Goal: Answer question/provide support

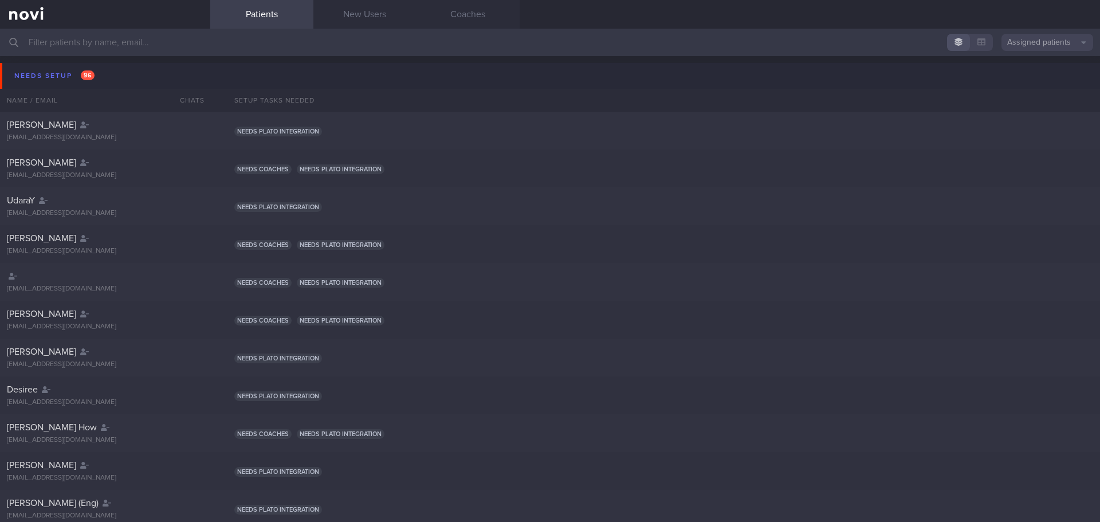
click at [217, 35] on input "text" at bounding box center [550, 42] width 1100 height 27
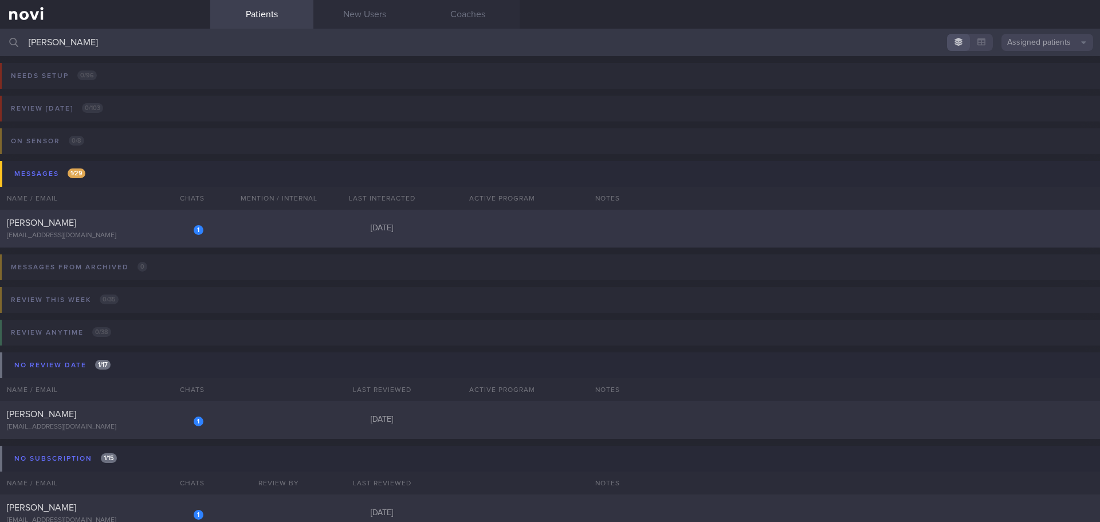
type input "[PERSON_NAME]"
click at [79, 240] on div "1 [PERSON_NAME] [EMAIL_ADDRESS][DOMAIN_NAME] [DATE]" at bounding box center [550, 229] width 1100 height 38
select select "8"
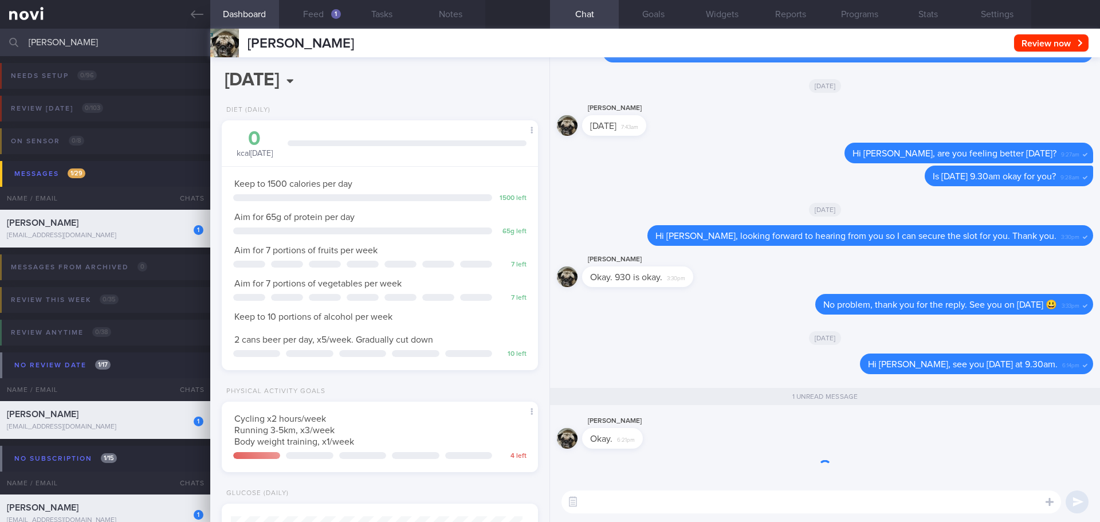
scroll to position [160, 288]
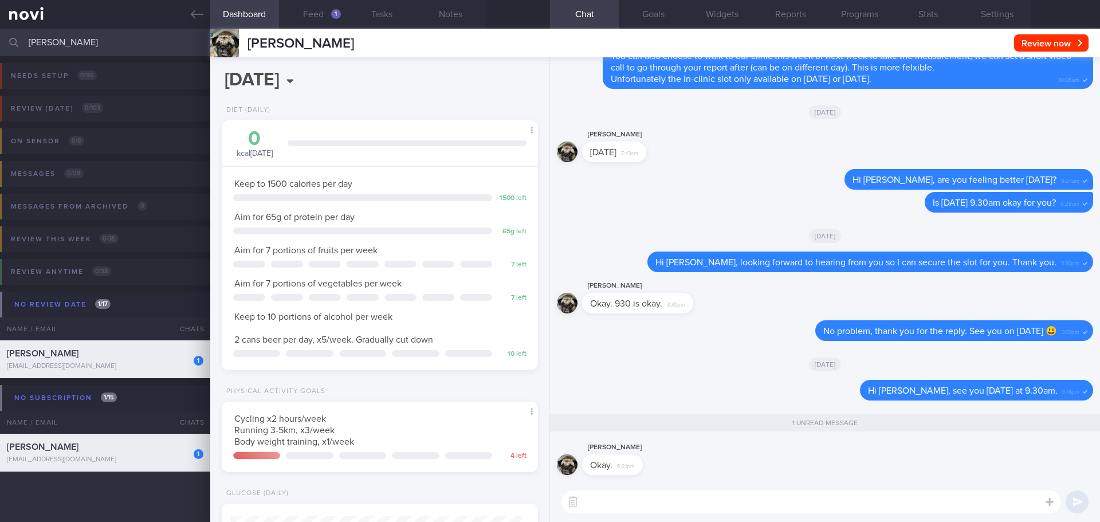
click at [428, 156] on div "0 kcal [DATE] Carbs Protein Fat 0 g 0 g 0 g" at bounding box center [379, 144] width 293 height 30
click at [427, 58] on div "[DATE], 9 Sep Diet (Daily) 0 kcal [DATE] Carbs Protein Fat 0 g 0 g 0 g Keep to …" at bounding box center [380, 289] width 340 height 465
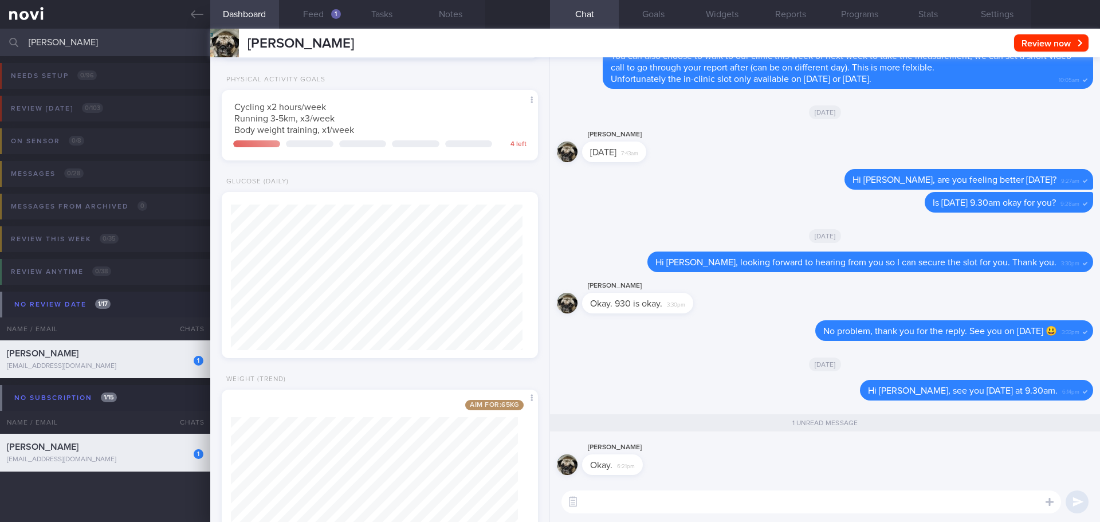
scroll to position [387, 0]
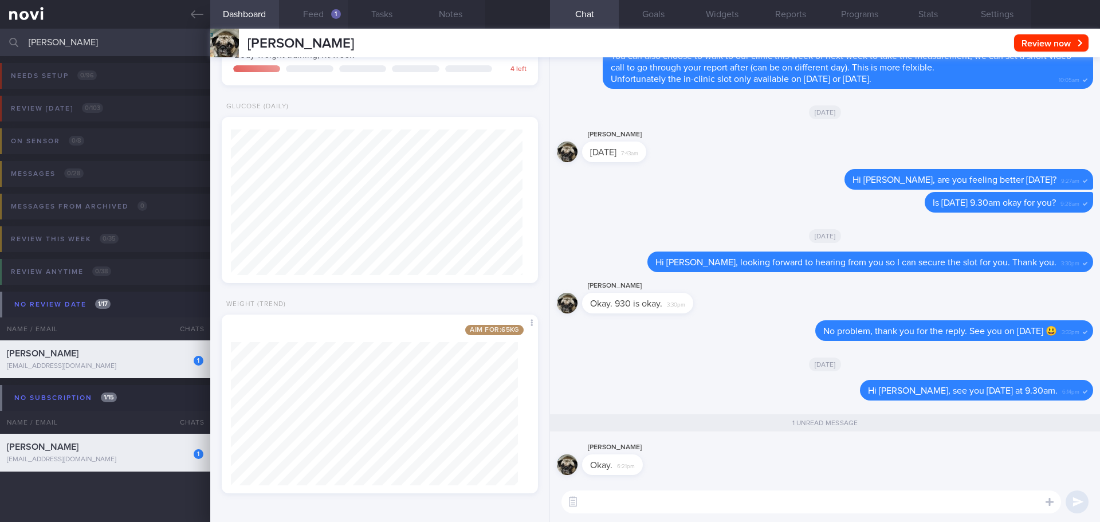
click at [315, 8] on button "Feed 1" at bounding box center [313, 14] width 69 height 29
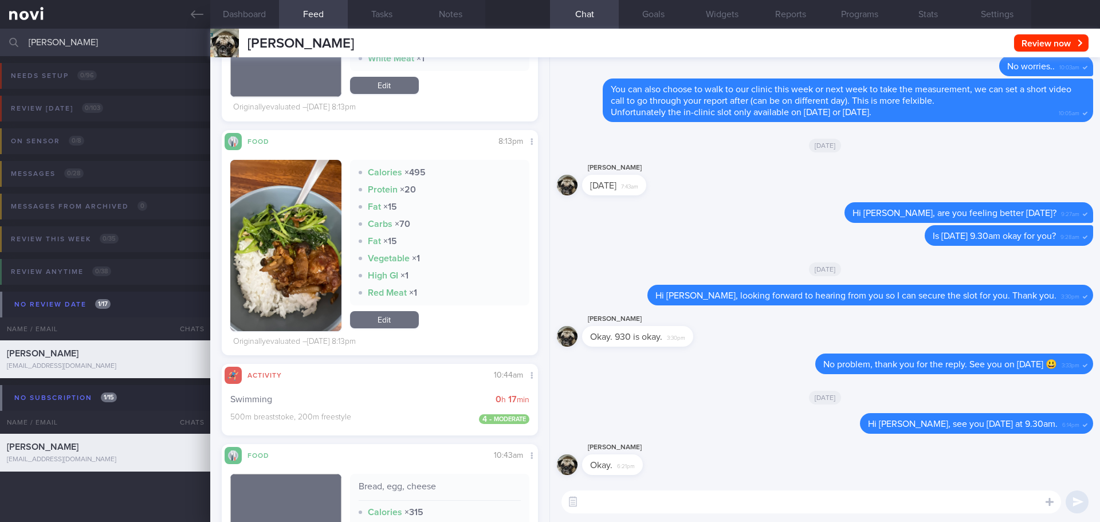
scroll to position [6129, 0]
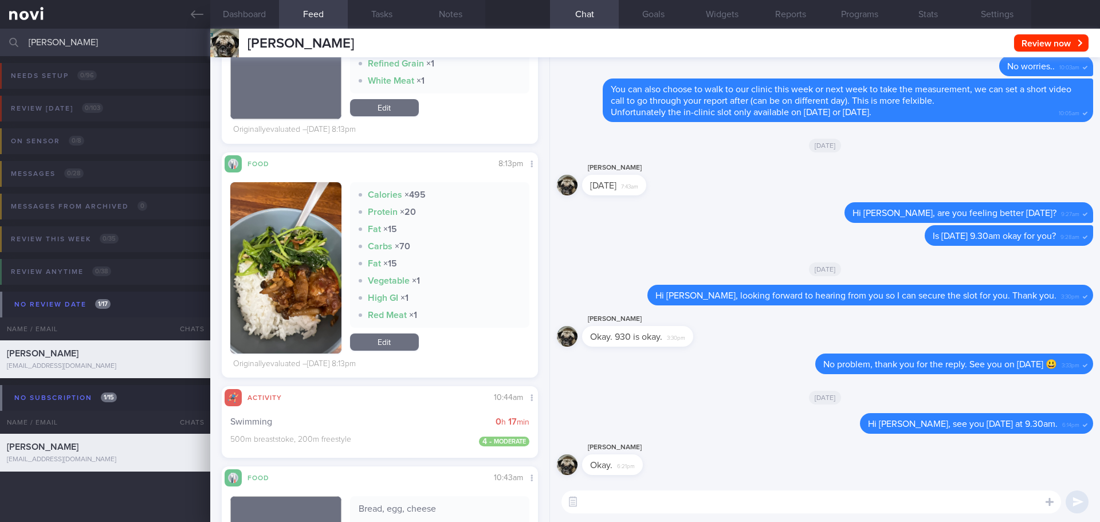
click at [302, 273] on button "button" at bounding box center [285, 267] width 111 height 171
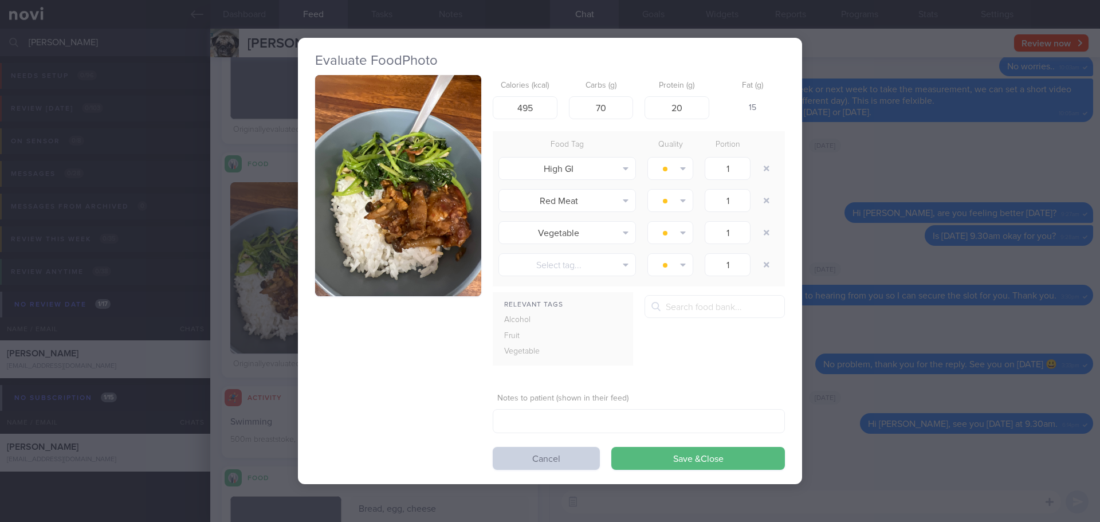
click at [513, 461] on button "Cancel" at bounding box center [546, 458] width 107 height 23
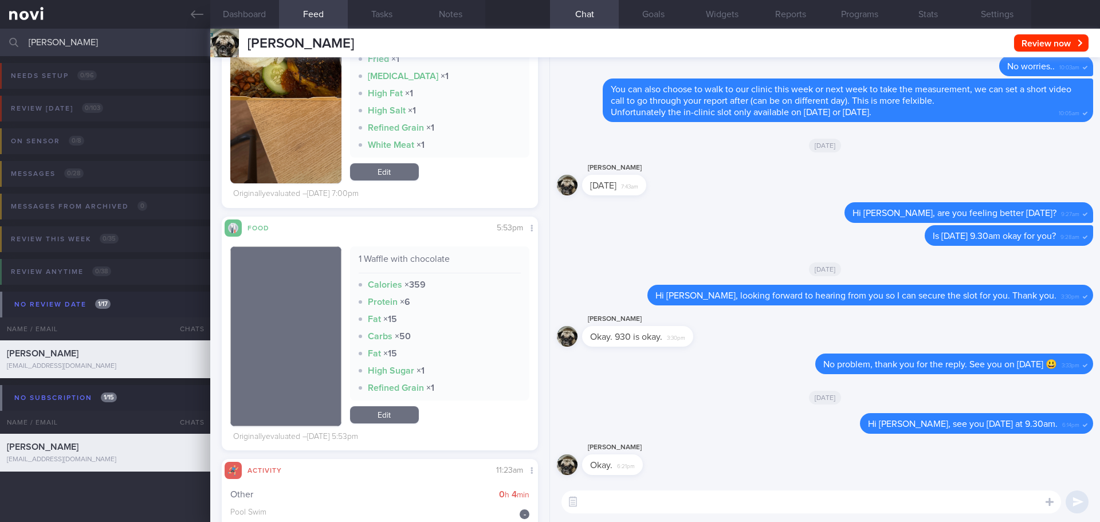
scroll to position [6931, 0]
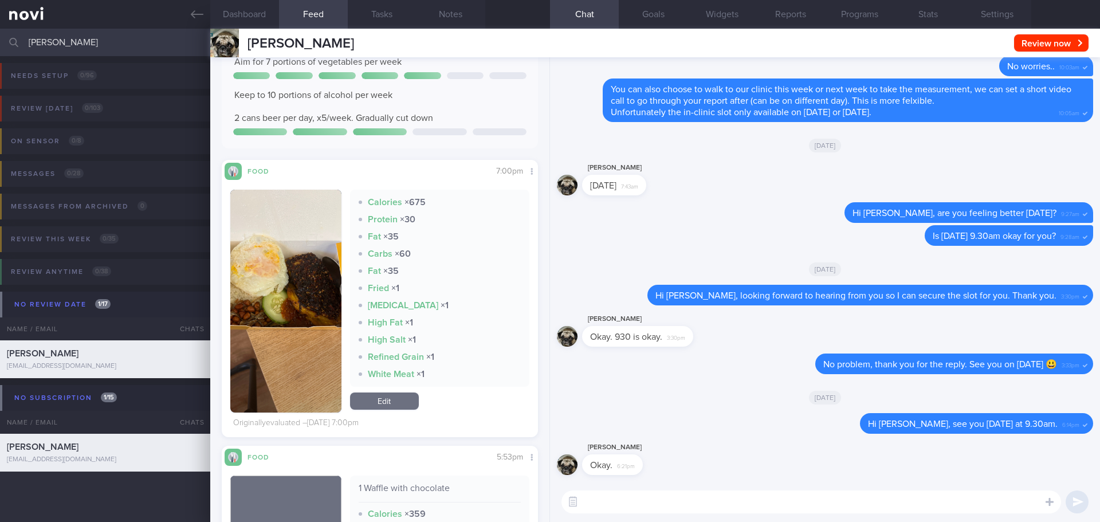
click at [286, 271] on button "button" at bounding box center [285, 301] width 111 height 223
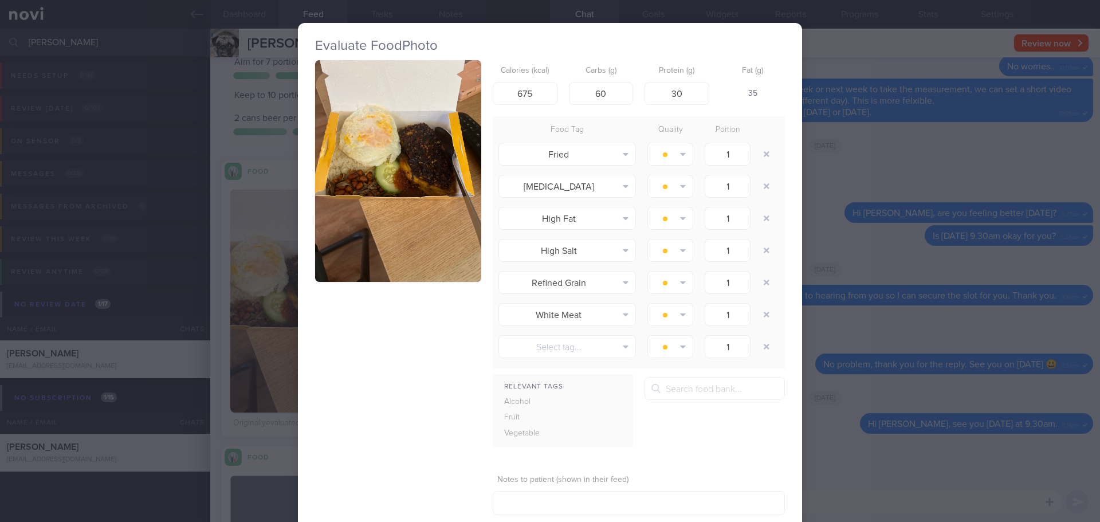
click at [428, 164] on button "button" at bounding box center [398, 171] width 166 height 222
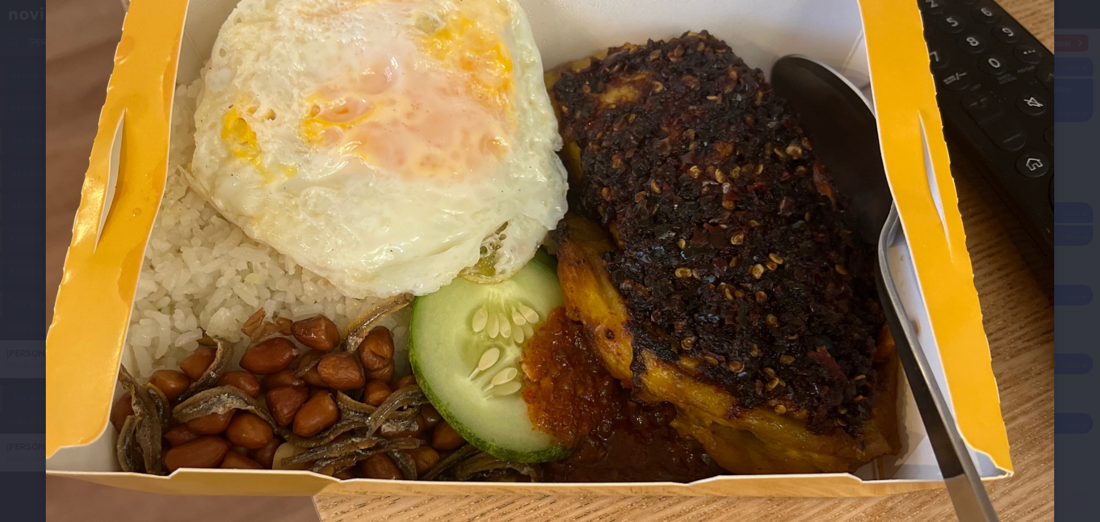
scroll to position [401, 0]
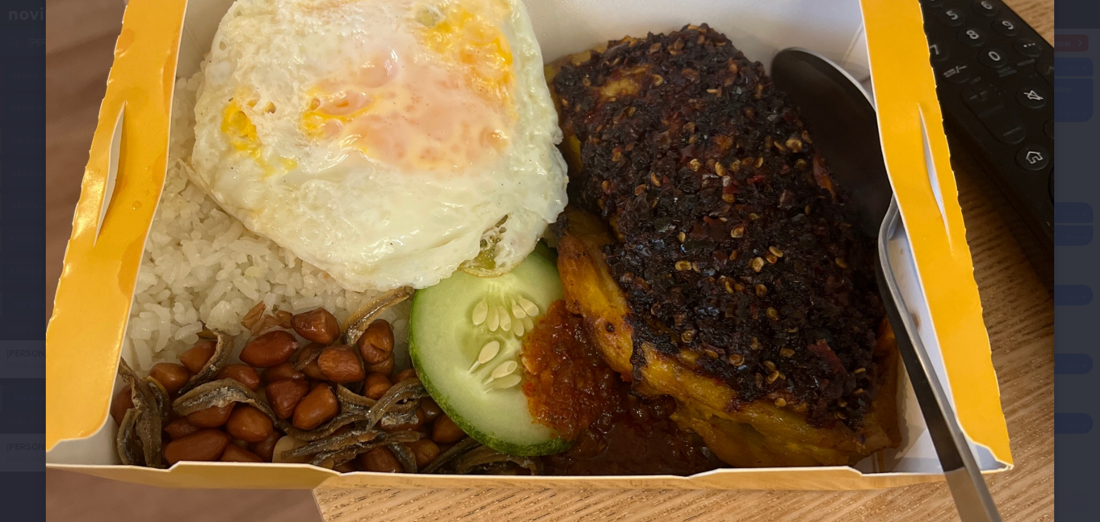
click at [1051, 182] on div at bounding box center [550, 317] width 1100 height 1436
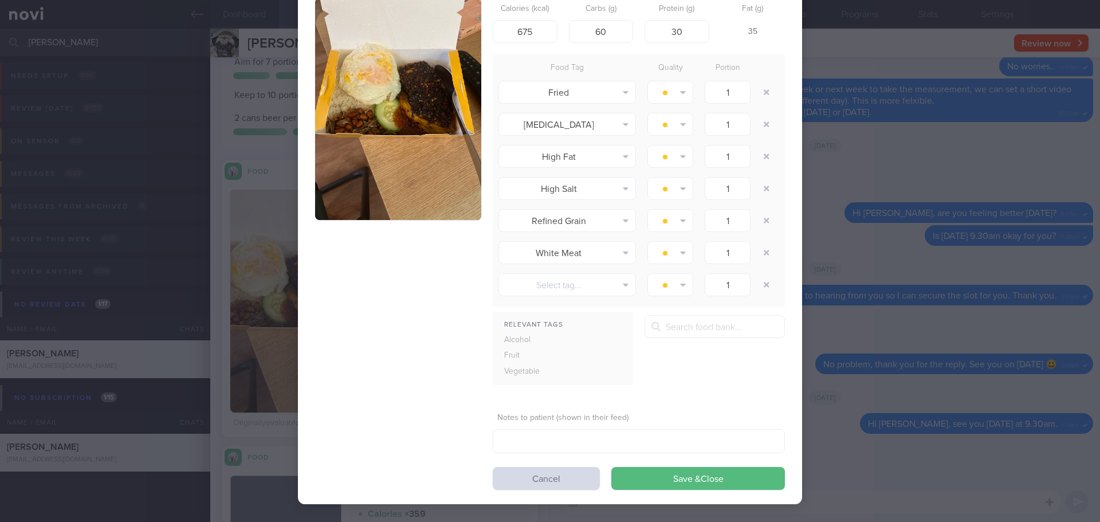
scroll to position [67, 0]
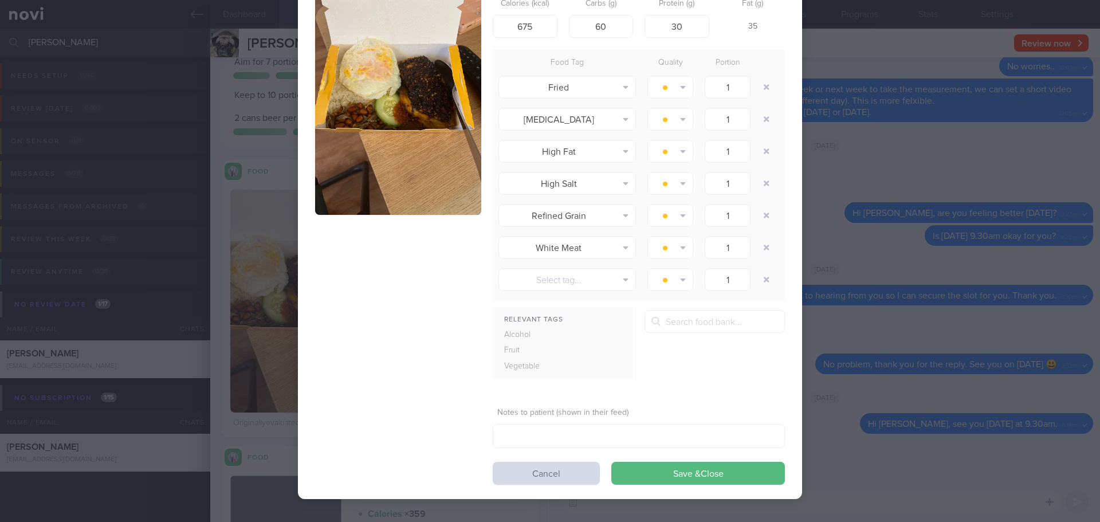
click at [577, 485] on div "Evaluate Food Photo Calories (kcal) 675 Carbs (g) 60 Protein (g) 30 Fat (g) 35 …" at bounding box center [550, 227] width 504 height 543
click at [579, 478] on button "Cancel" at bounding box center [546, 473] width 107 height 23
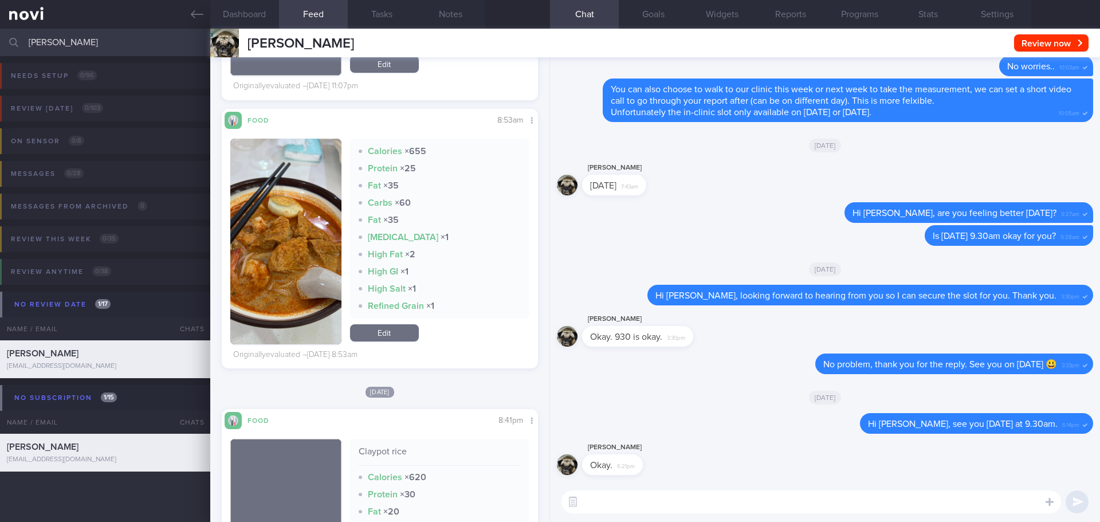
scroll to position [8305, 0]
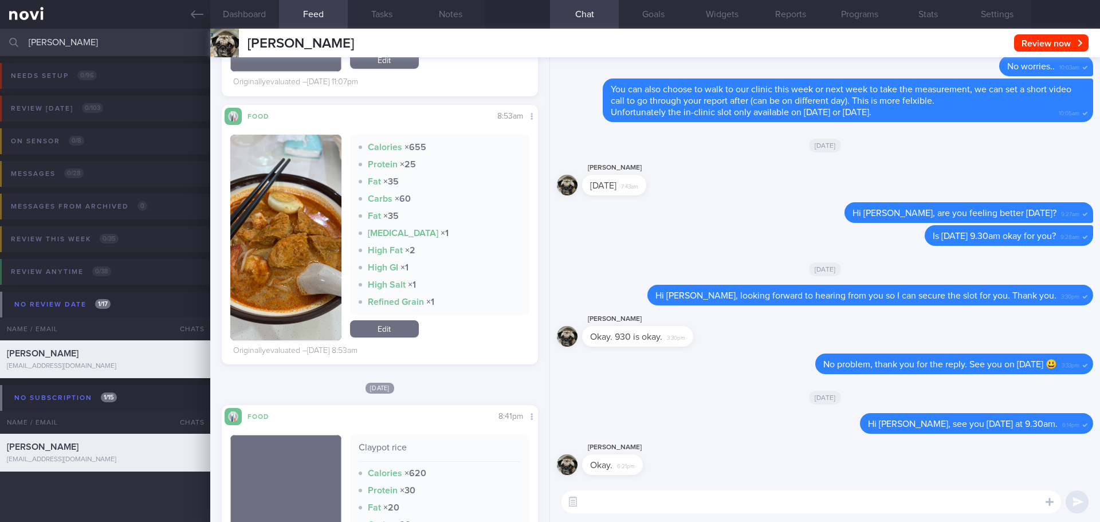
click at [292, 260] on button "button" at bounding box center [285, 238] width 111 height 206
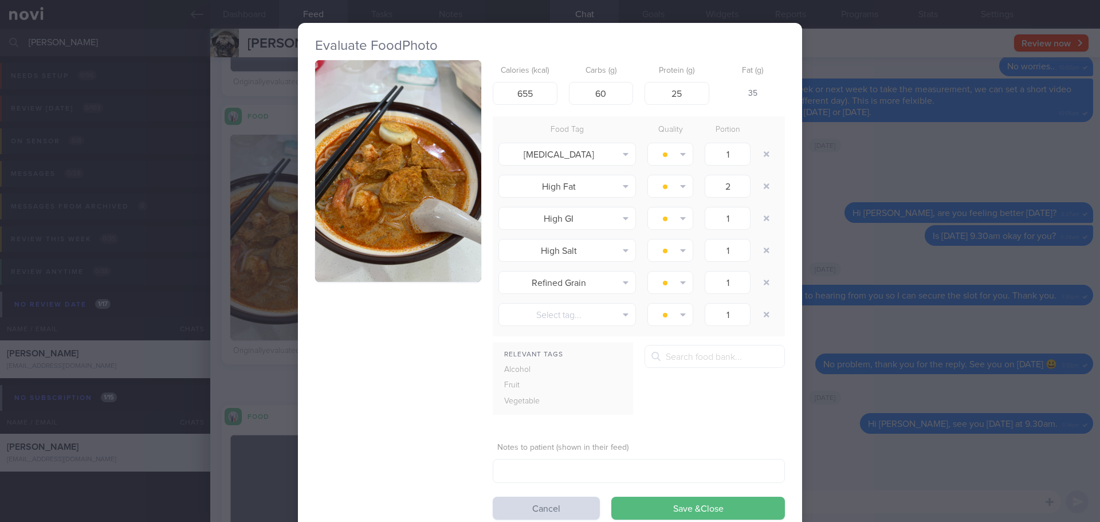
click at [406, 173] on button "button" at bounding box center [398, 171] width 166 height 222
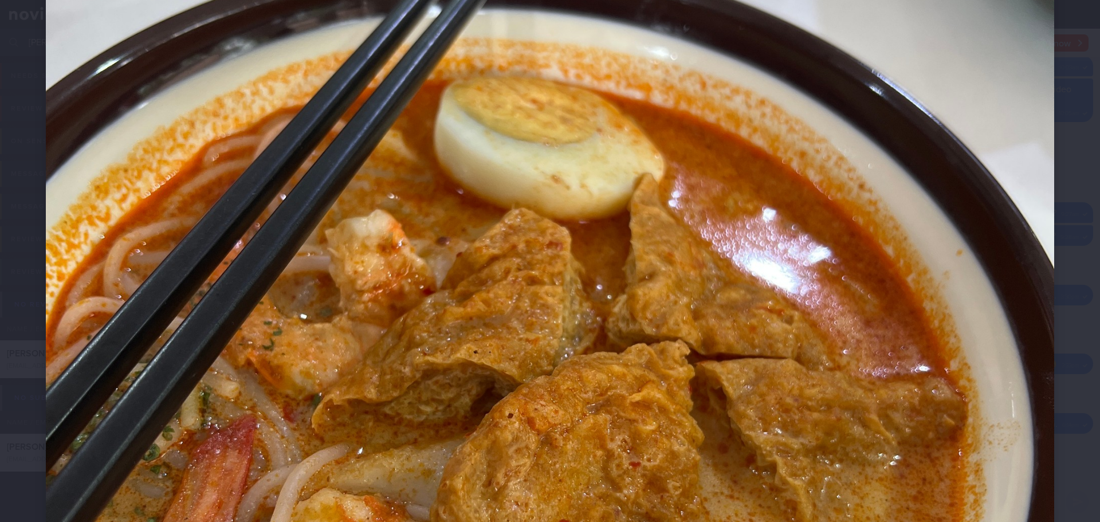
scroll to position [630, 0]
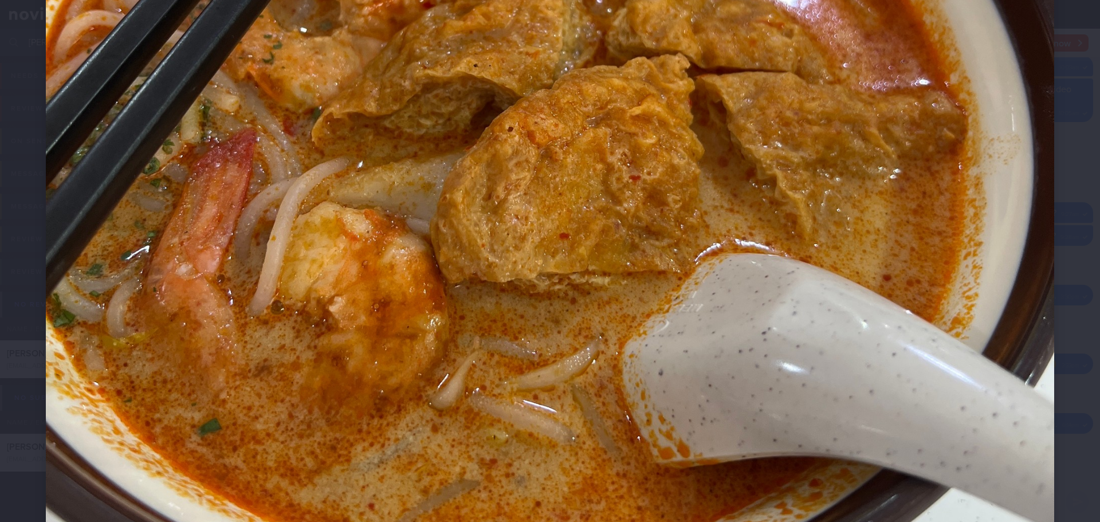
click at [1066, 270] on div at bounding box center [550, 88] width 1100 height 1436
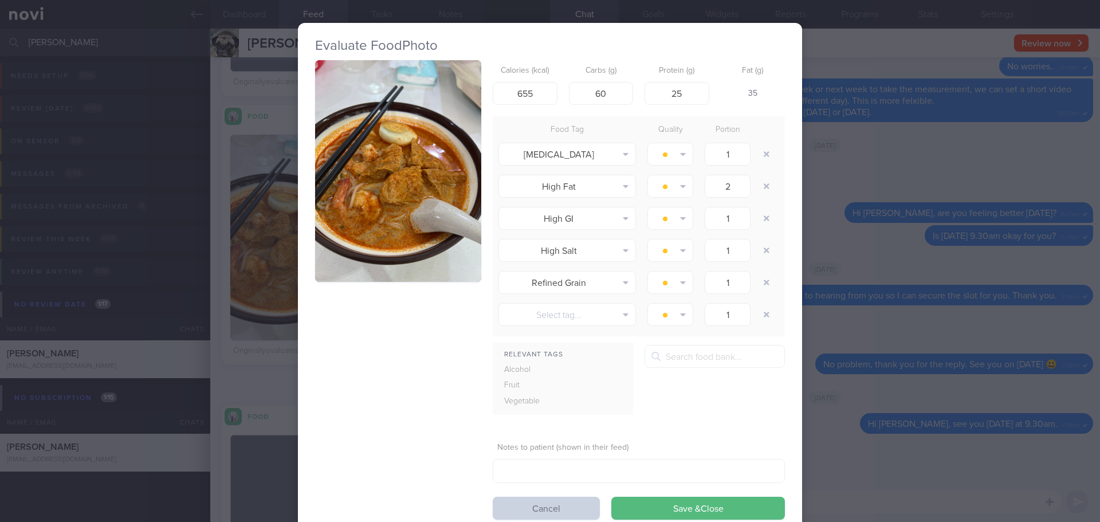
click at [538, 507] on button "Cancel" at bounding box center [546, 508] width 107 height 23
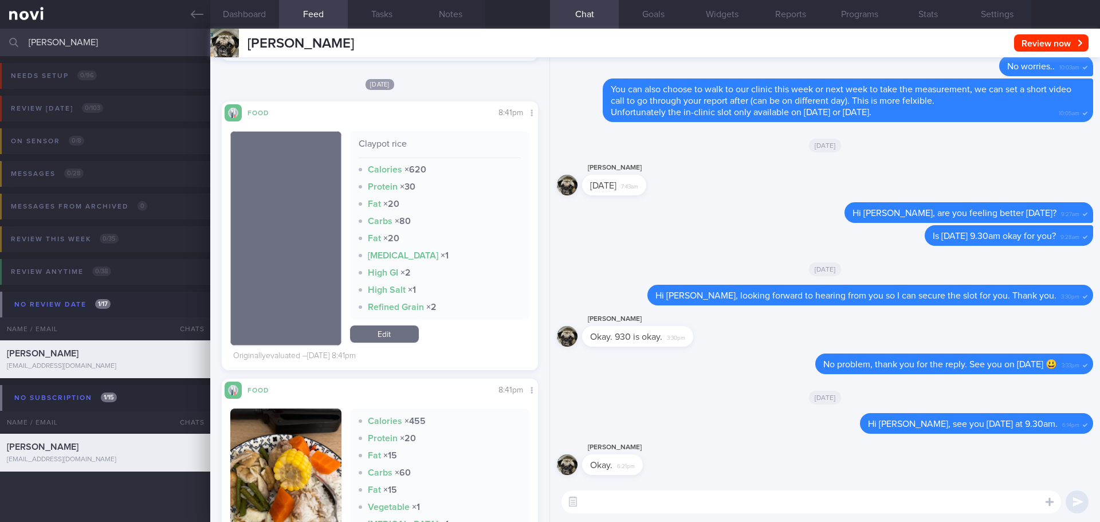
scroll to position [8935, 0]
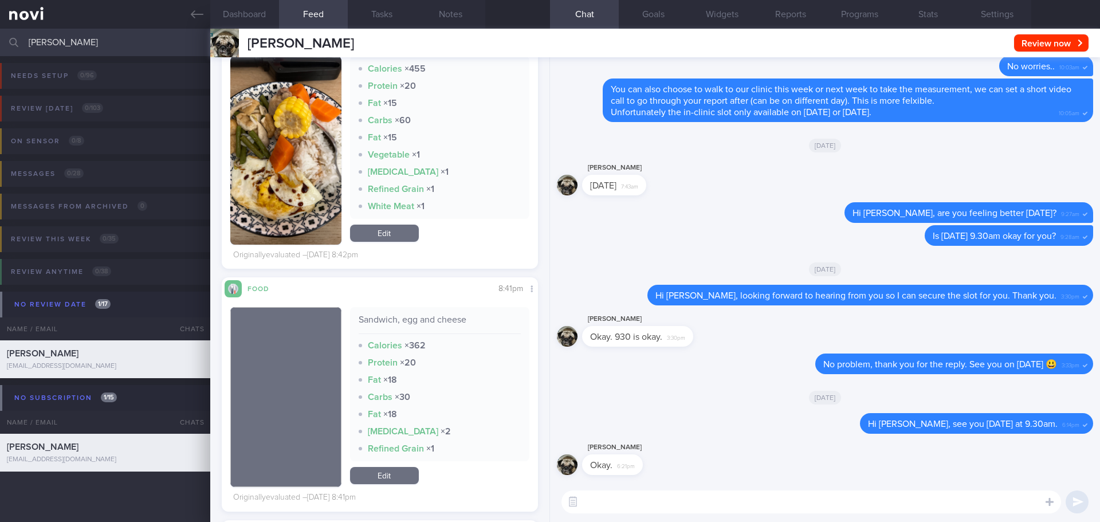
drag, startPoint x: 270, startPoint y: 80, endPoint x: 270, endPoint y: 112, distance: 32.1
click at [270, 80] on button "button" at bounding box center [285, 150] width 111 height 188
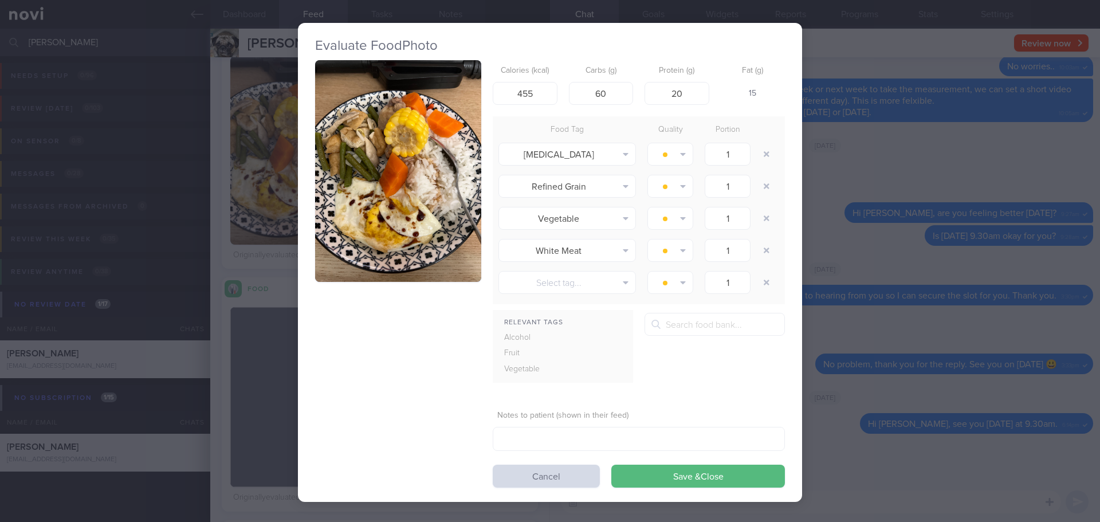
click at [392, 171] on button "button" at bounding box center [398, 171] width 166 height 222
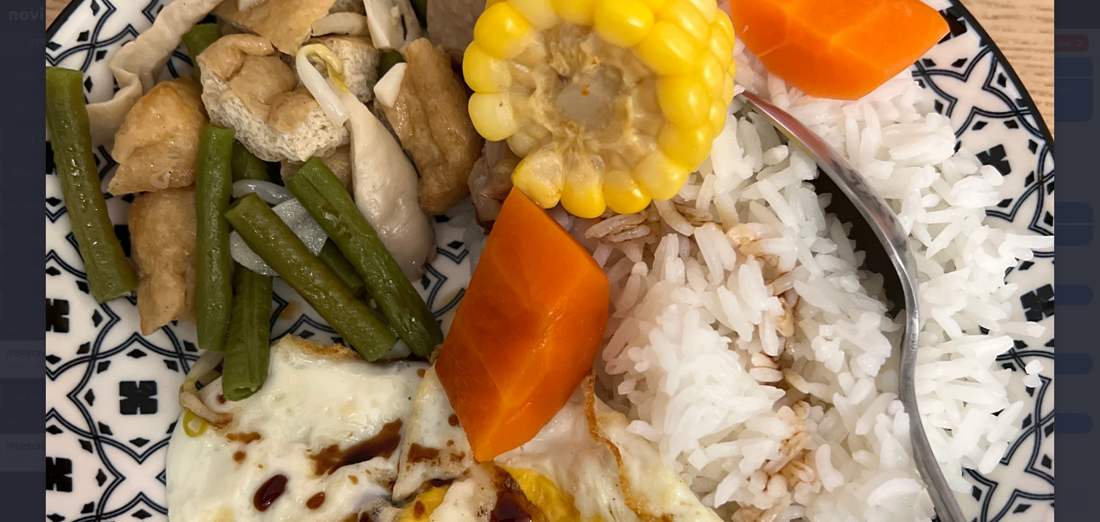
scroll to position [573, 0]
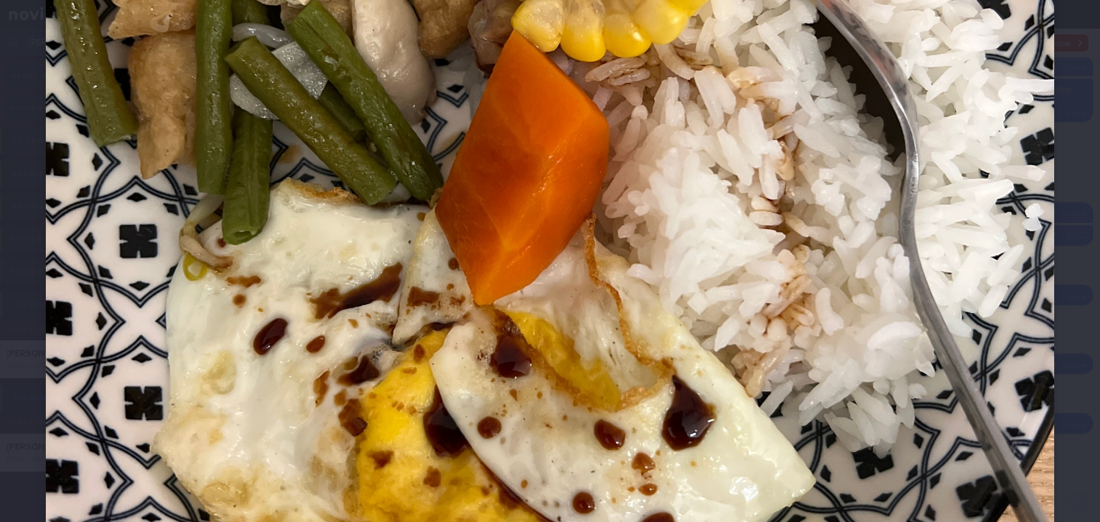
click at [1055, 150] on div at bounding box center [550, 145] width 1100 height 1436
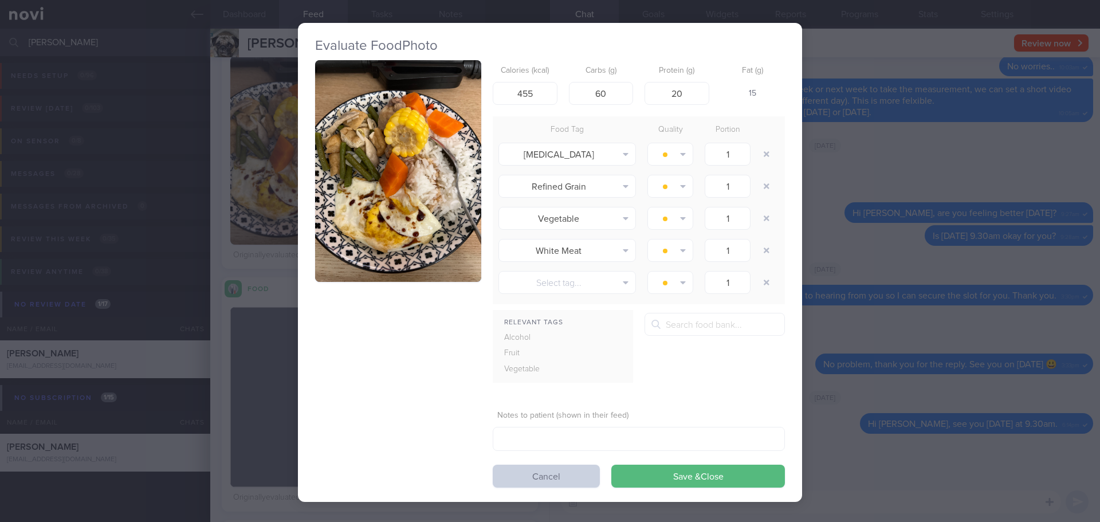
click at [516, 466] on button "Cancel" at bounding box center [546, 476] width 107 height 23
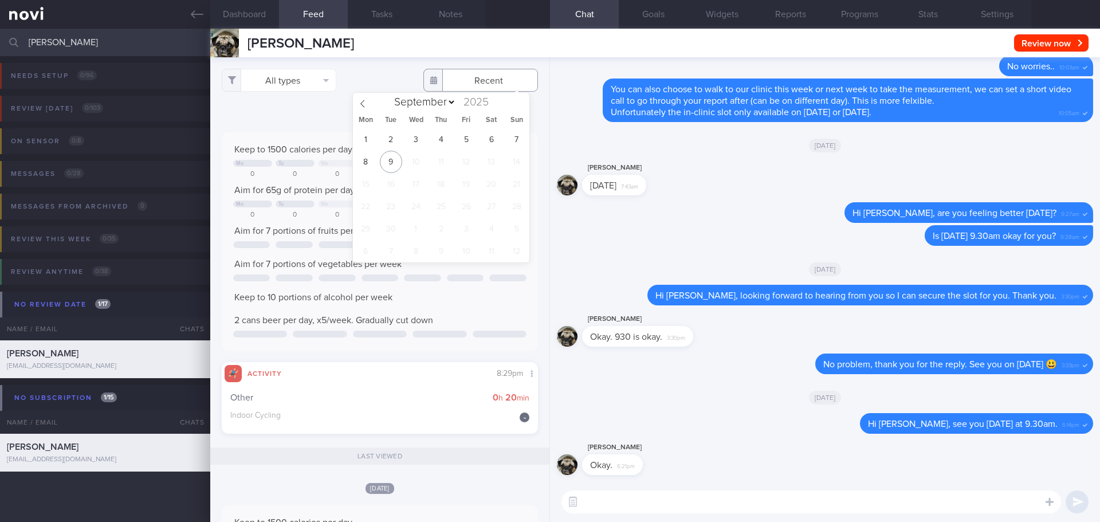
click at [491, 81] on input "text" at bounding box center [480, 80] width 115 height 23
click at [358, 108] on span at bounding box center [362, 102] width 19 height 19
click at [361, 108] on span at bounding box center [362, 102] width 19 height 19
select select "6"
click at [390, 208] on span "22" at bounding box center [391, 206] width 22 height 22
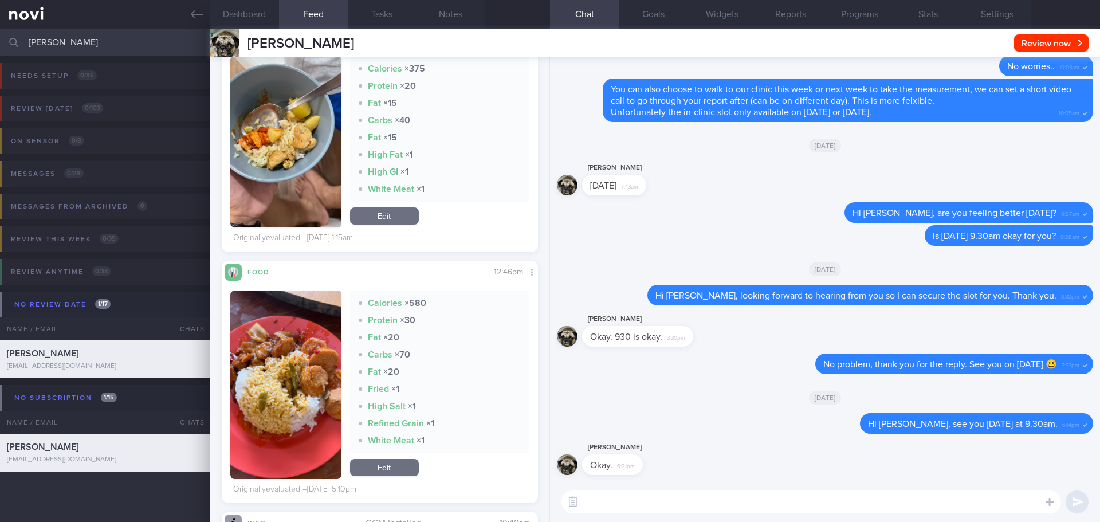
scroll to position [843, 0]
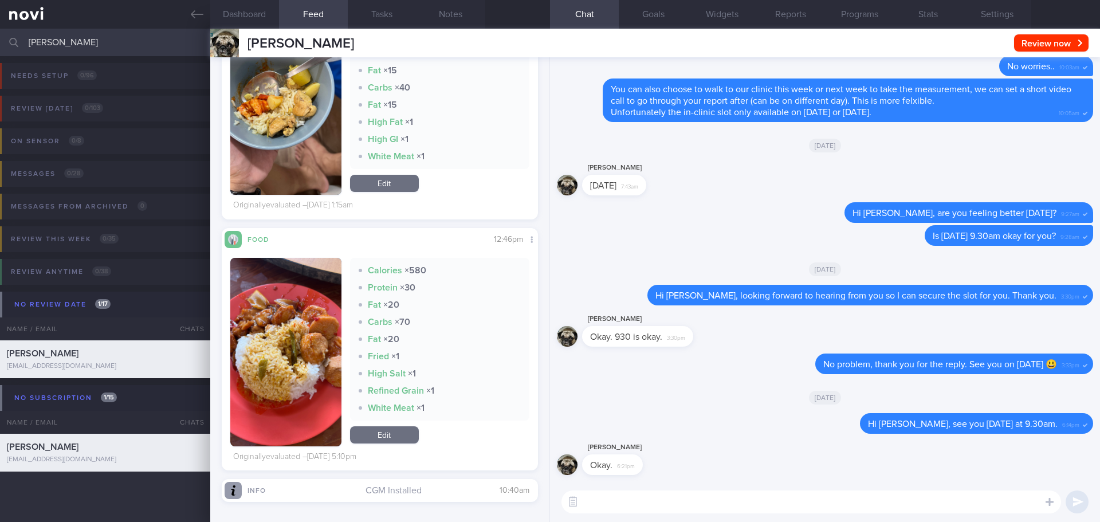
click at [286, 349] on button "button" at bounding box center [285, 352] width 111 height 188
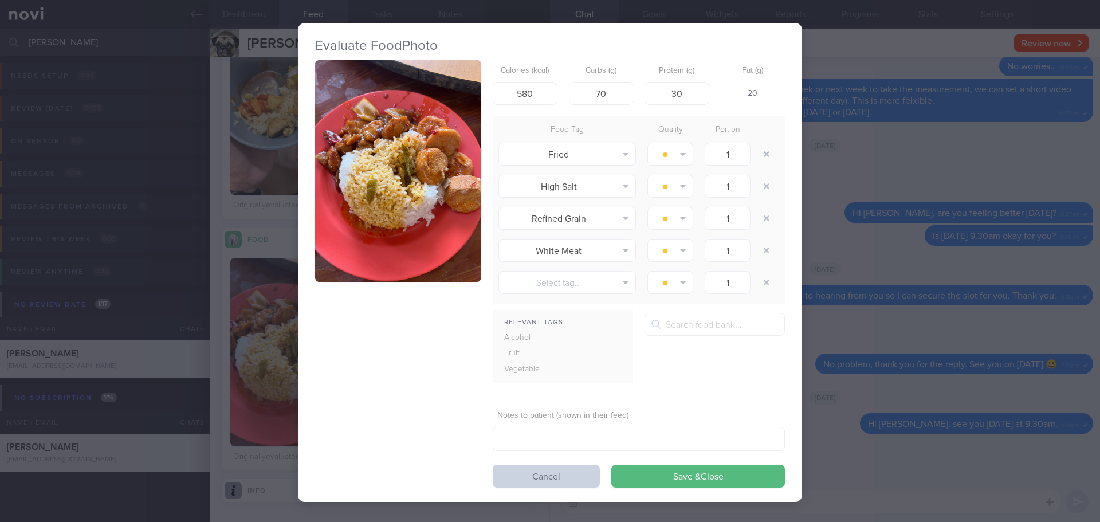
click at [511, 467] on button "Cancel" at bounding box center [546, 476] width 107 height 23
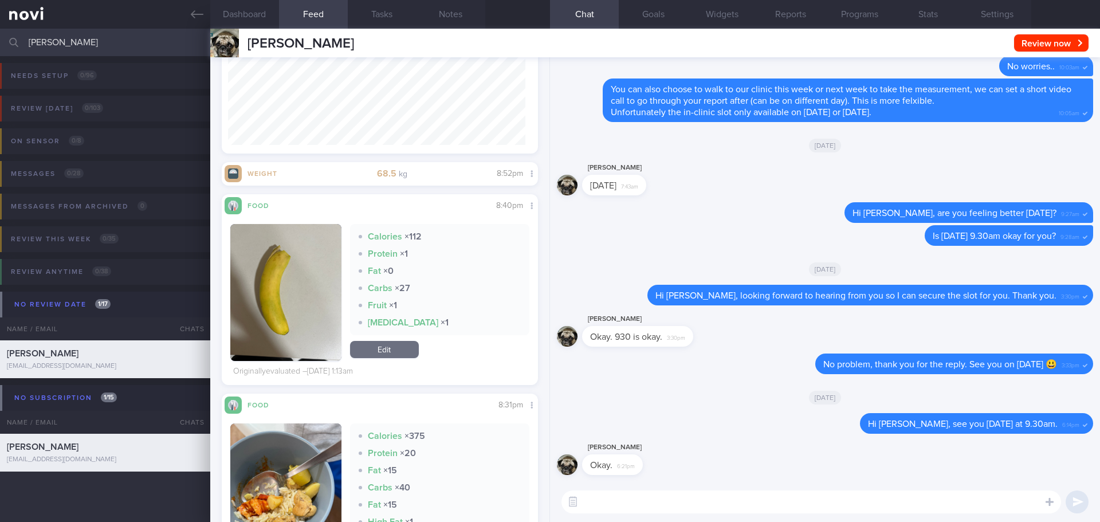
scroll to position [556, 0]
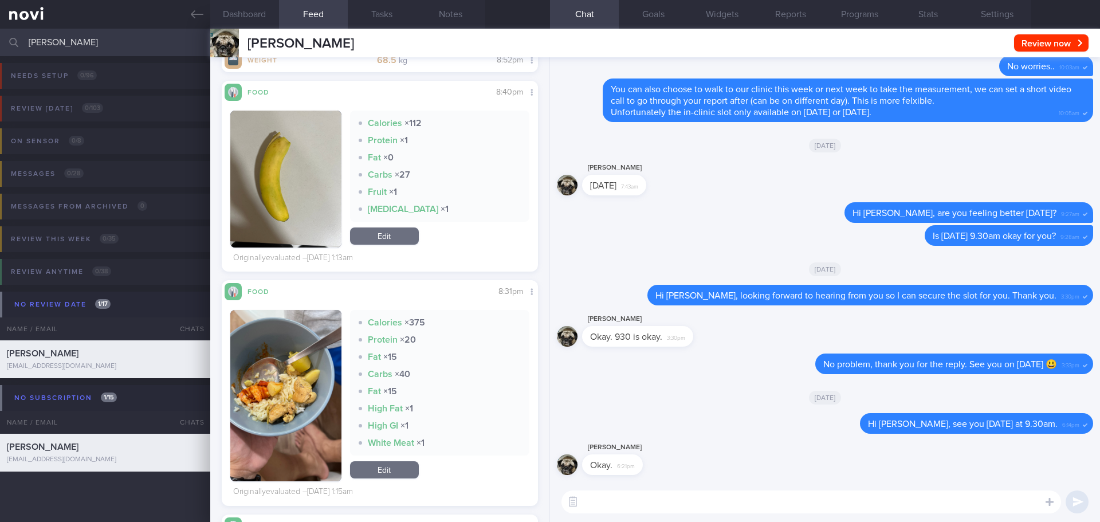
click at [280, 369] on img "button" at bounding box center [285, 395] width 111 height 171
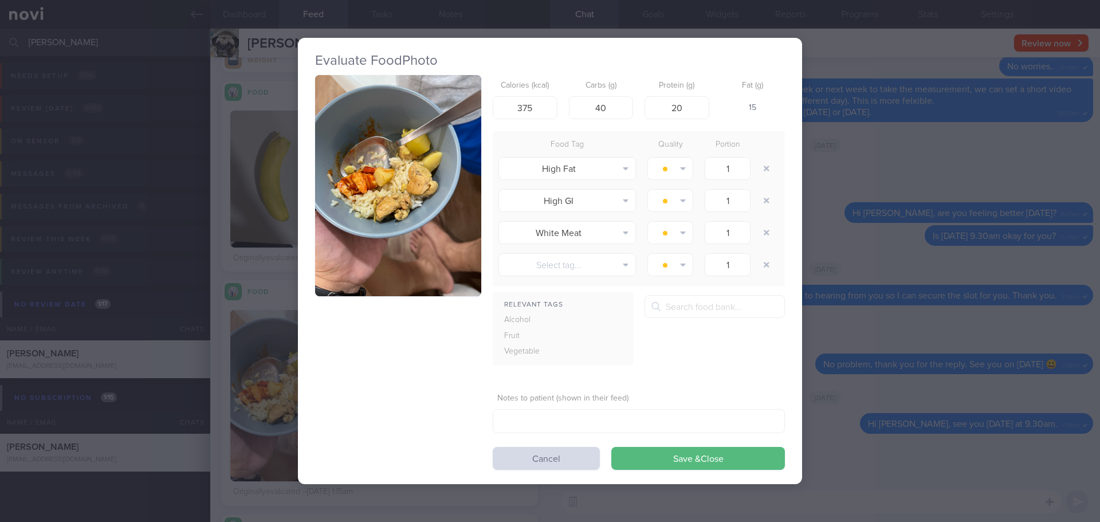
click at [523, 446] on form "Calories (kcal) 375 Carbs (g) 40 Protein (g) 20 Fat (g) 15 Food Tag Quality Por…" at bounding box center [639, 272] width 292 height 395
click at [525, 455] on button "Cancel" at bounding box center [546, 458] width 107 height 23
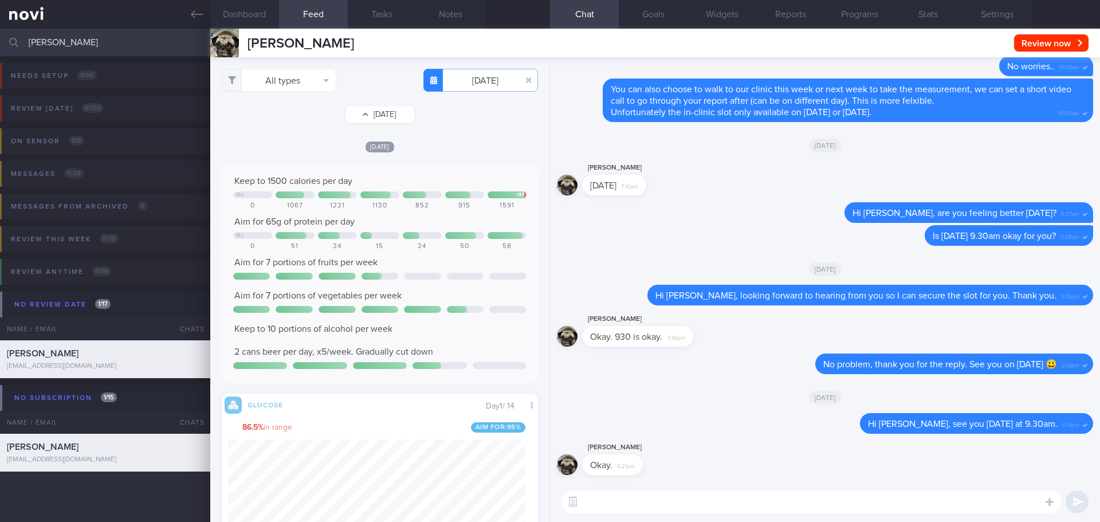
click at [383, 117] on button "[DATE]" at bounding box center [379, 114] width 69 height 17
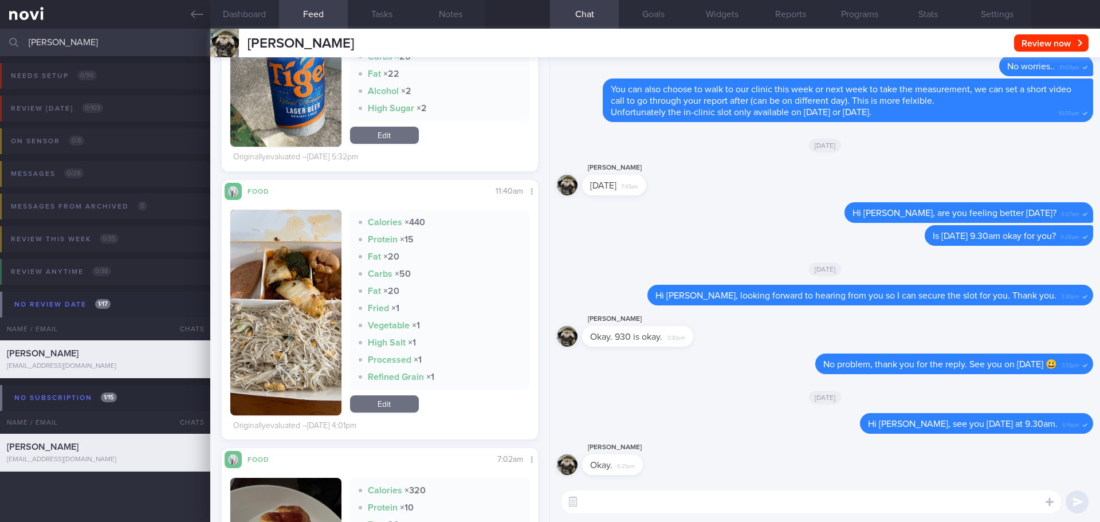
scroll to position [687, 0]
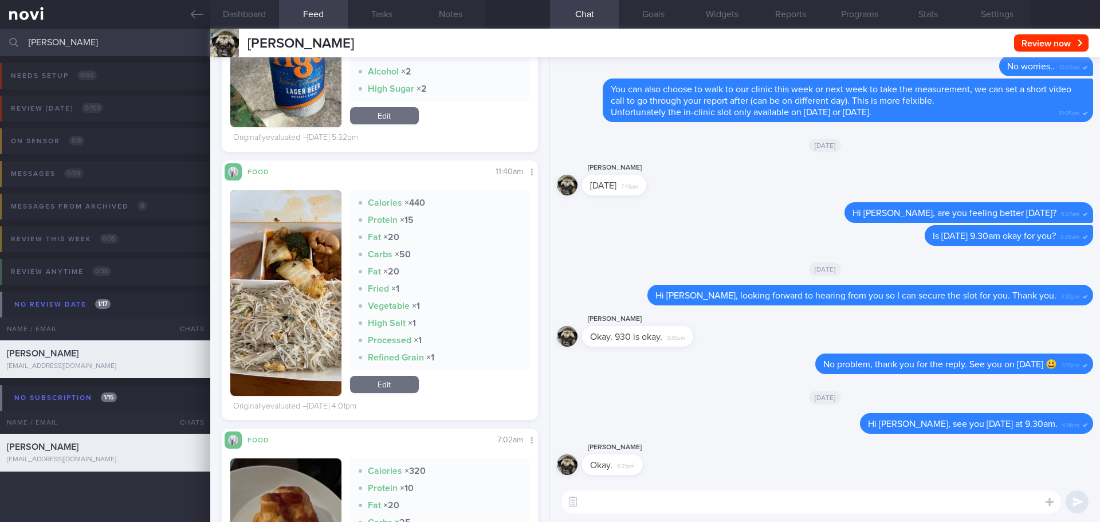
click at [311, 295] on button "button" at bounding box center [285, 293] width 111 height 206
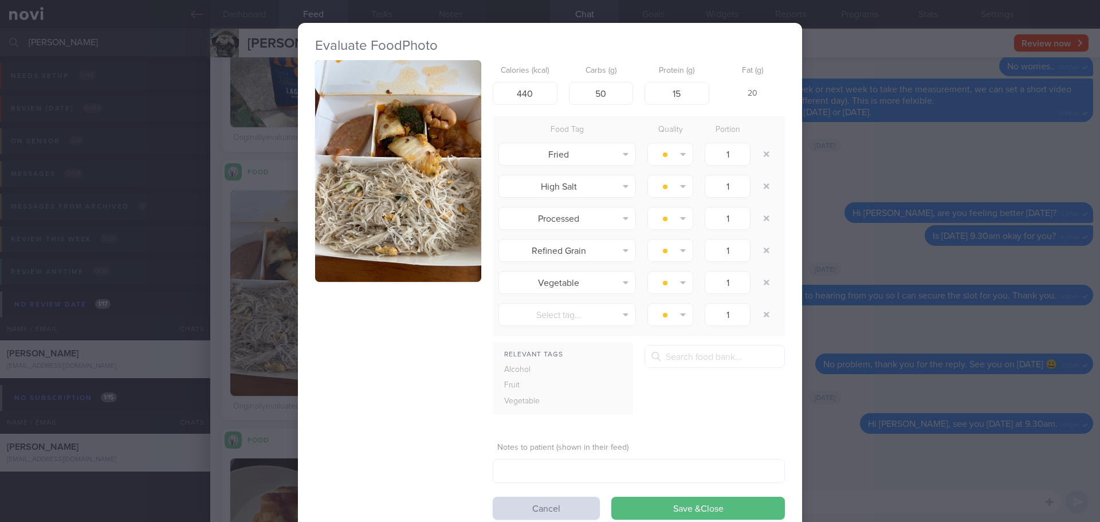
drag, startPoint x: 521, startPoint y: 505, endPoint x: 477, endPoint y: 478, distance: 50.9
click at [521, 505] on button "Cancel" at bounding box center [546, 508] width 107 height 23
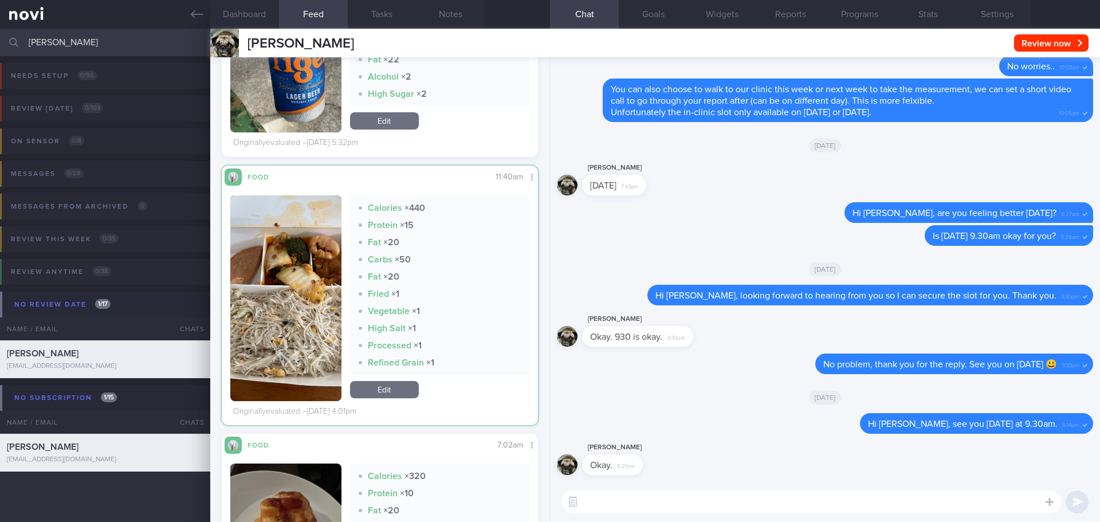
scroll to position [688, 0]
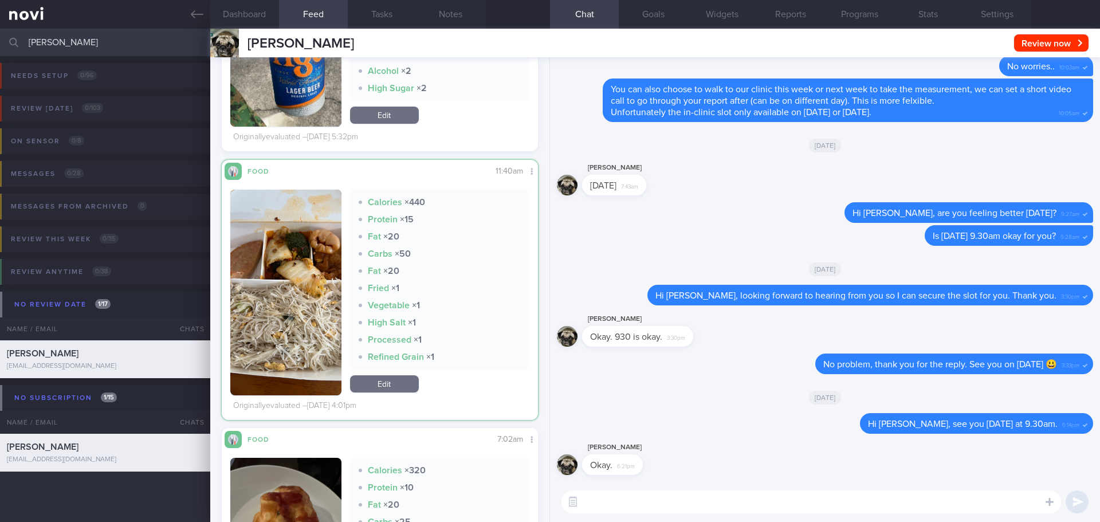
click at [313, 287] on button "button" at bounding box center [285, 293] width 111 height 206
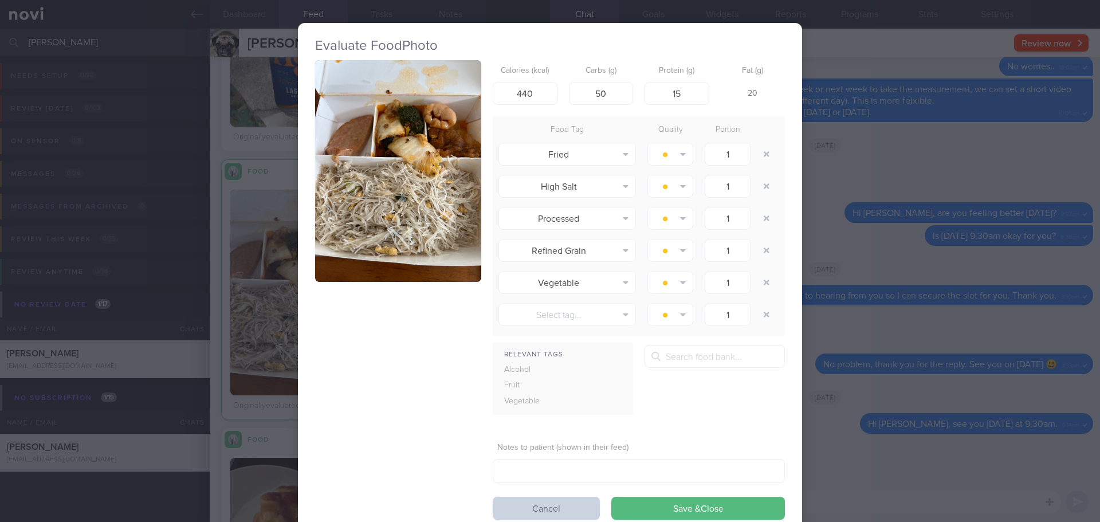
click at [517, 505] on button "Cancel" at bounding box center [546, 508] width 107 height 23
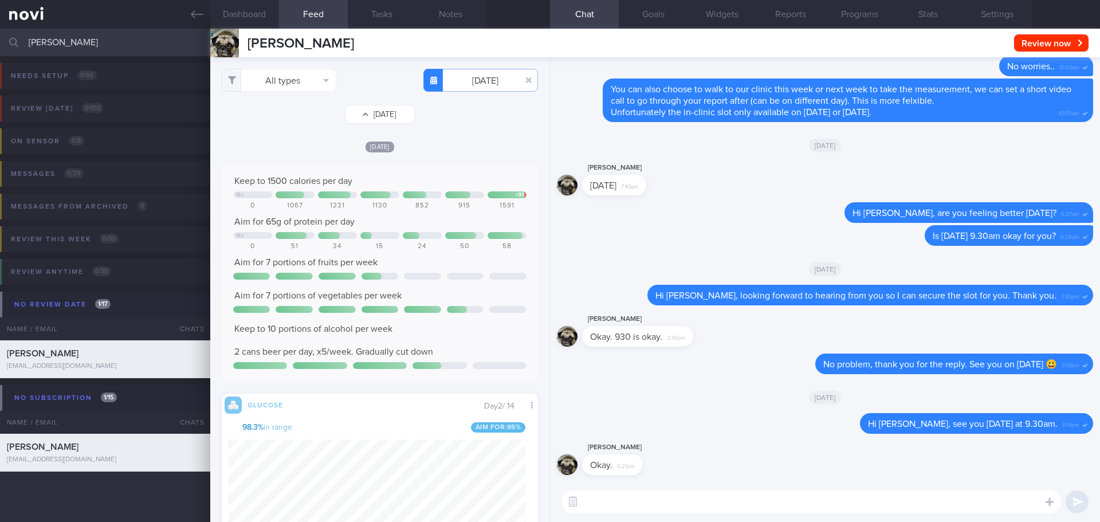
click at [364, 116] on button "[DATE]" at bounding box center [379, 114] width 69 height 17
click at [394, 110] on button "[DATE]" at bounding box center [379, 114] width 69 height 17
click at [366, 114] on button "[DATE]" at bounding box center [379, 114] width 69 height 17
click at [377, 111] on button "[DATE]" at bounding box center [379, 114] width 69 height 17
type input "[DATE]"
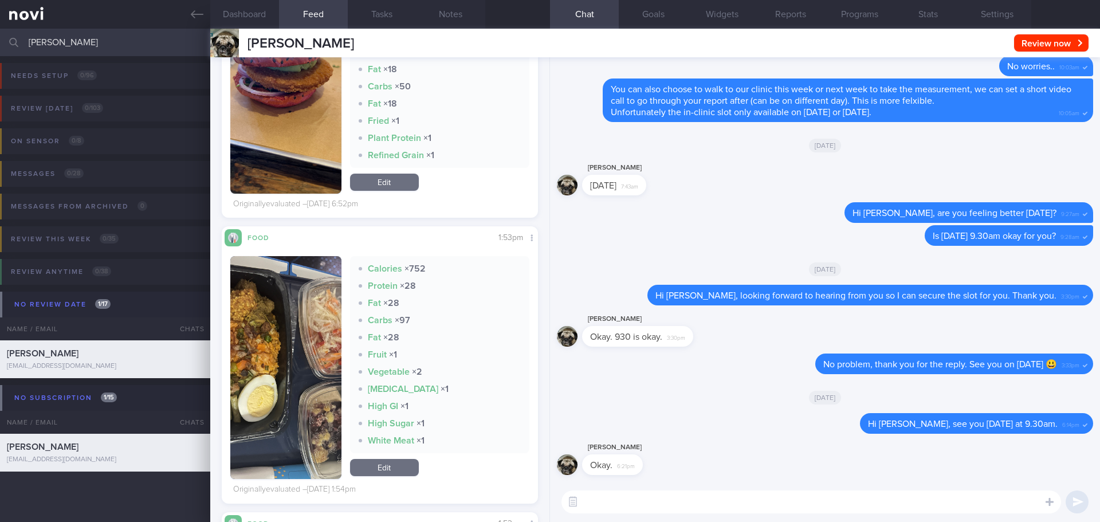
scroll to position [745, 0]
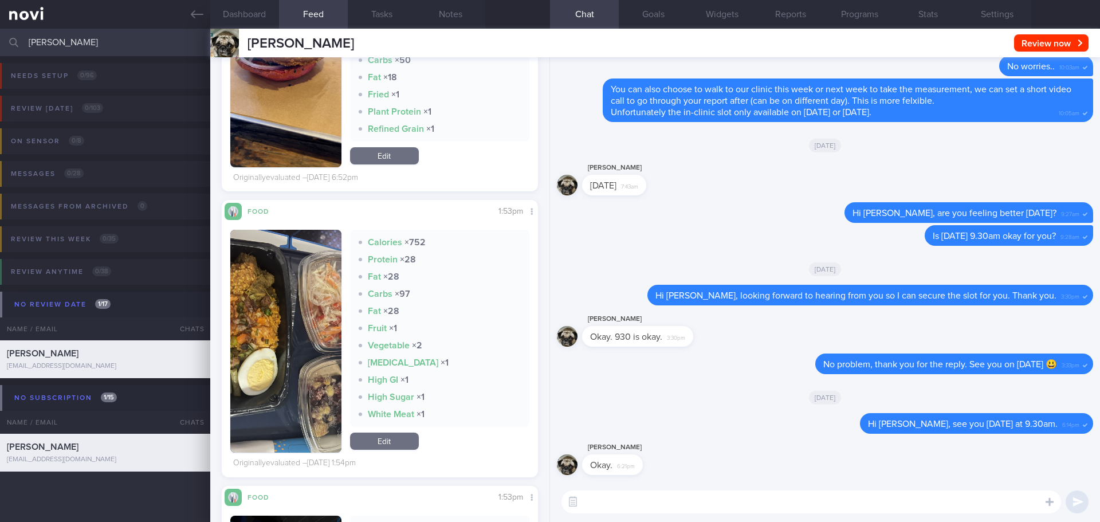
click at [324, 321] on button "button" at bounding box center [285, 341] width 111 height 223
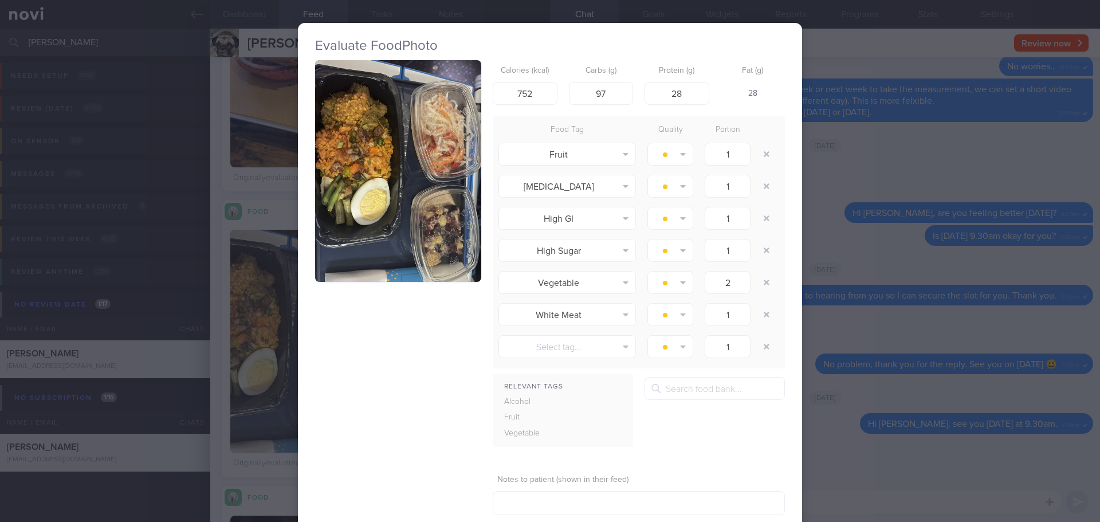
click at [844, 312] on div "Evaluate Food Photo Calories (kcal) 752 Carbs (g) 97 Protein (g) 28 Fat (g) 28 …" at bounding box center [550, 261] width 1100 height 522
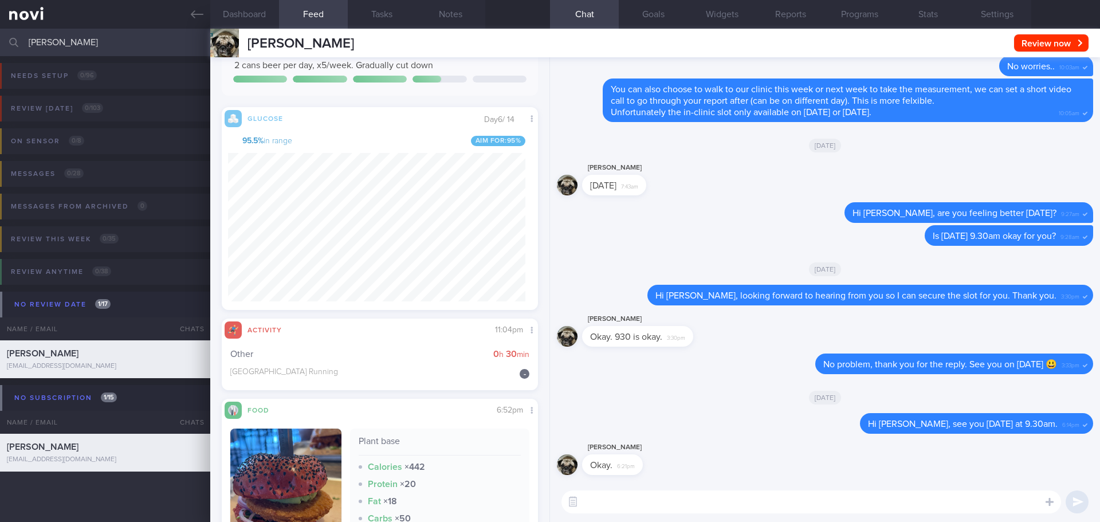
scroll to position [516, 0]
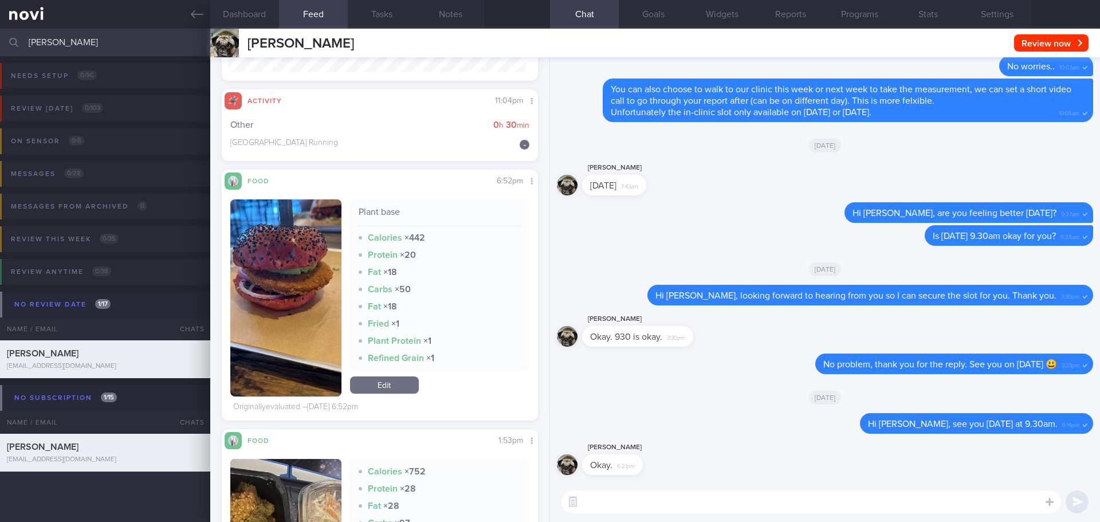
click at [292, 255] on button "button" at bounding box center [285, 297] width 111 height 197
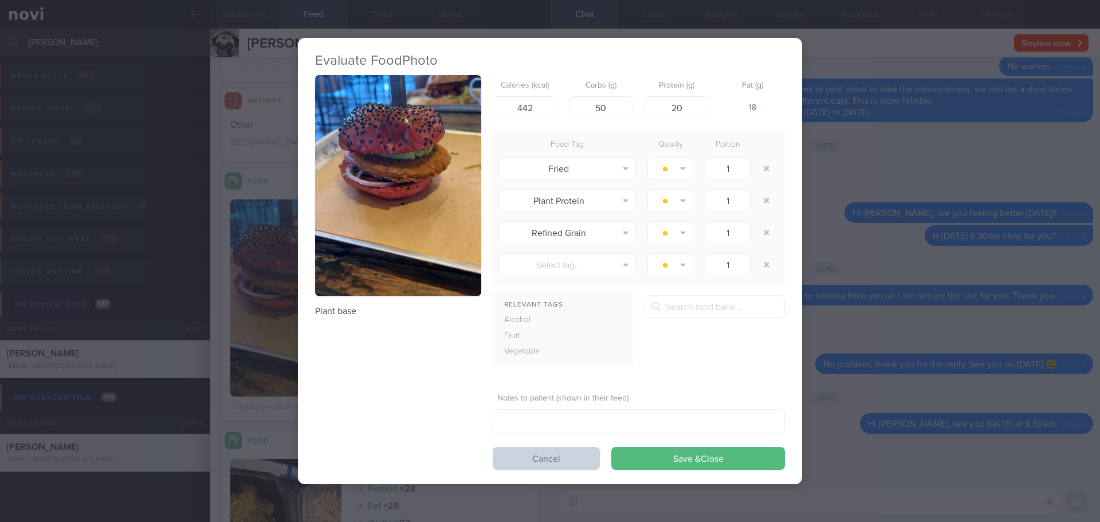
click at [565, 460] on button "Cancel" at bounding box center [546, 458] width 107 height 23
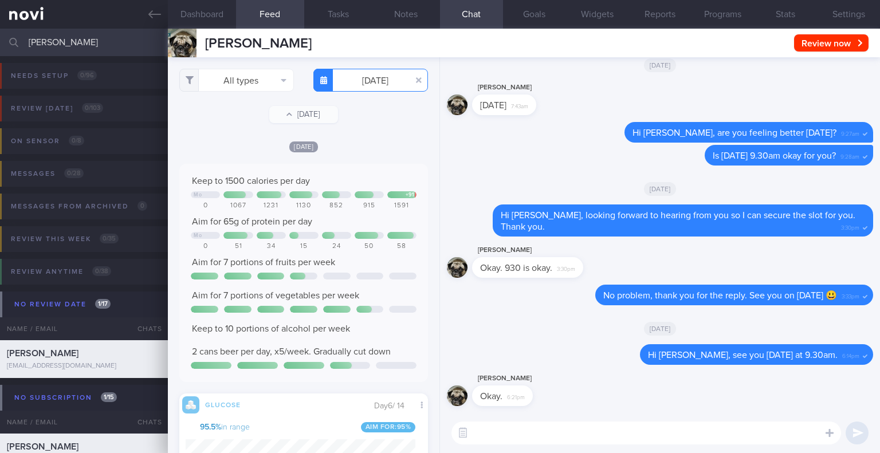
click at [410, 80] on button "button" at bounding box center [418, 80] width 21 height 21
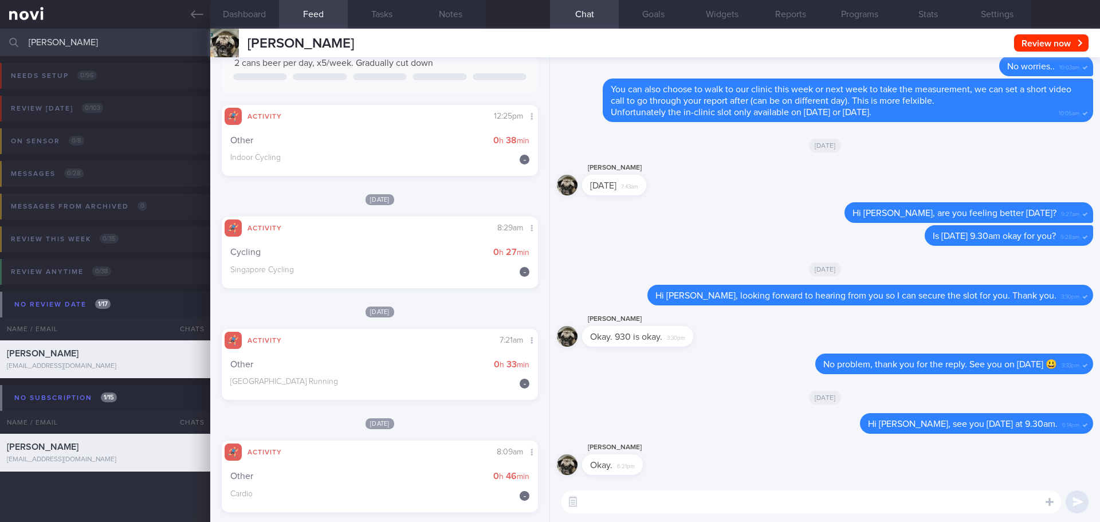
scroll to position [630, 0]
drag, startPoint x: 198, startPoint y: 18, endPoint x: 187, endPoint y: 26, distance: 13.5
click at [198, 18] on icon at bounding box center [197, 14] width 13 height 13
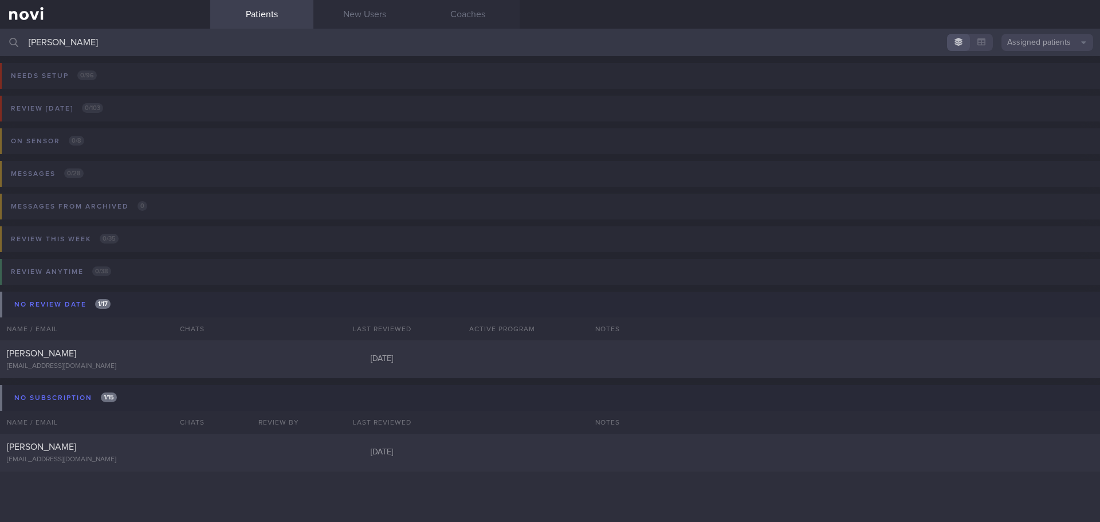
drag, startPoint x: 78, startPoint y: 49, endPoint x: -133, endPoint y: 49, distance: 211.4
click at [0, 49] on html "You are offline! Some functionality will be unavailable Patients New Users Coac…" at bounding box center [550, 261] width 1100 height 522
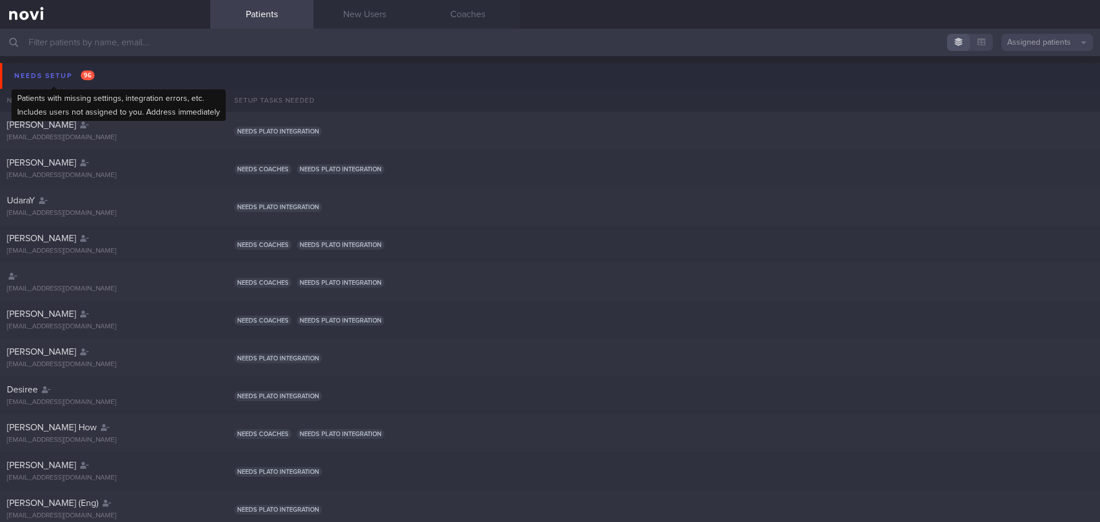
click at [54, 74] on div "Needs setup 96" at bounding box center [54, 75] width 86 height 15
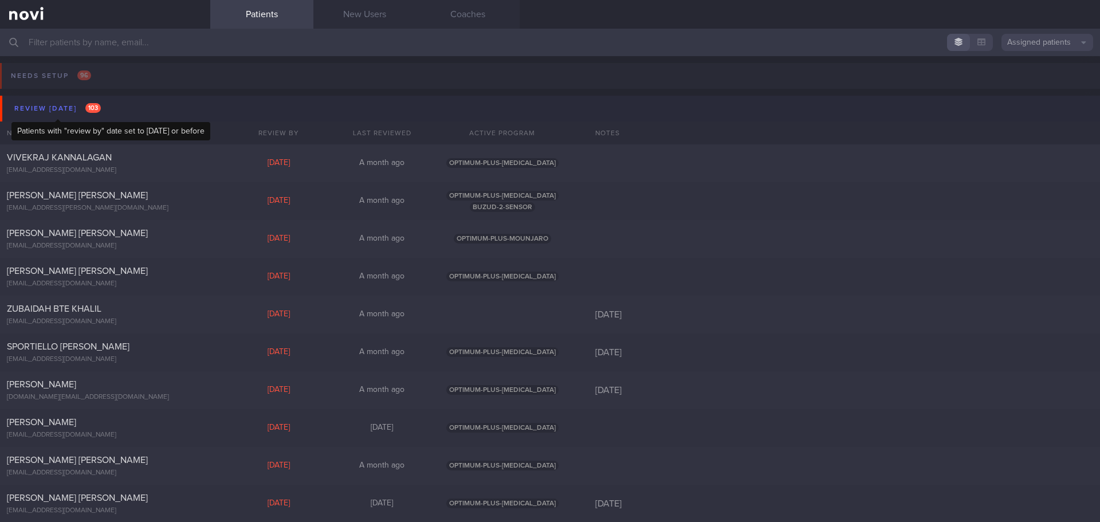
click at [55, 102] on div "Review [DATE] 103" at bounding box center [57, 108] width 92 height 15
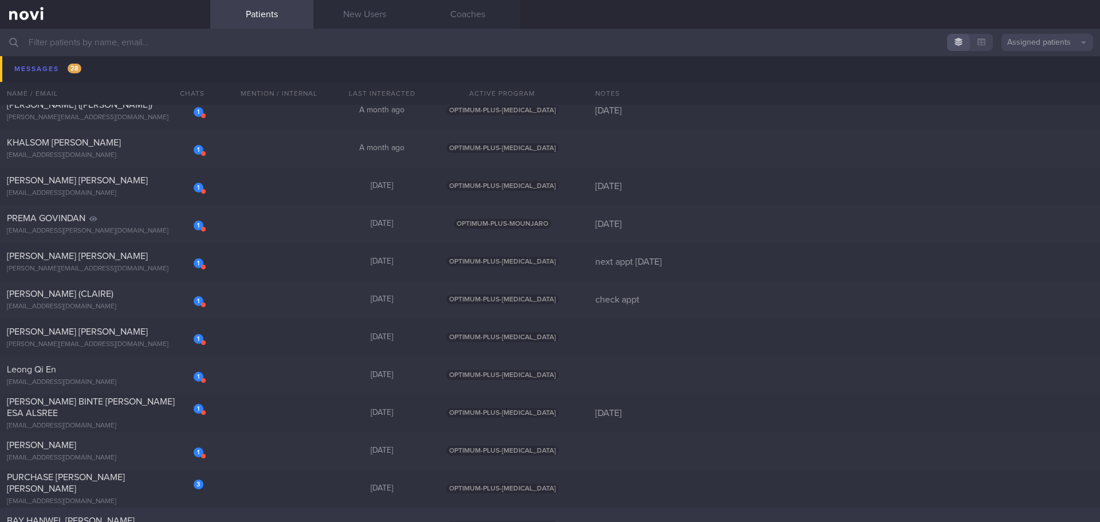
scroll to position [1088, 0]
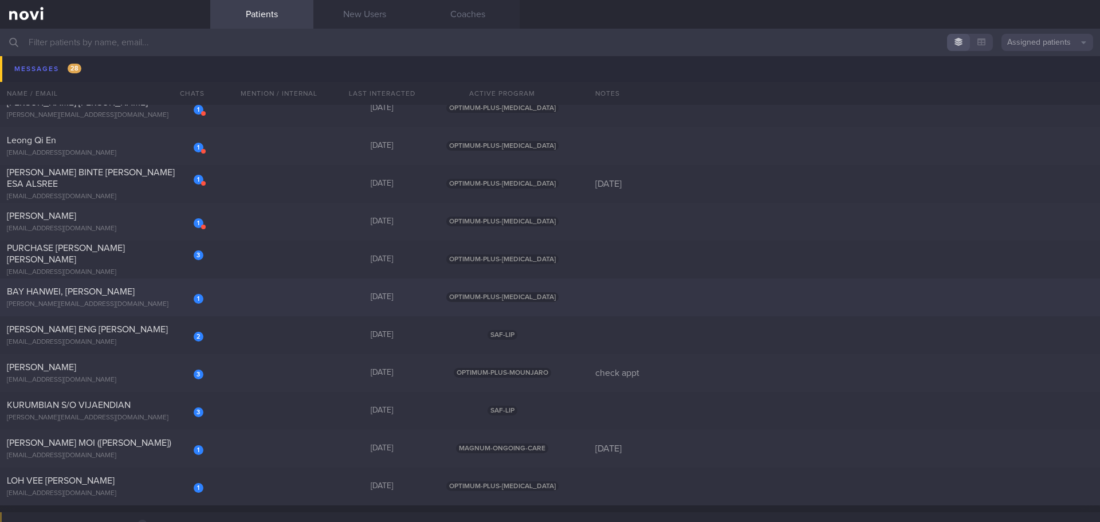
click at [101, 296] on div "BAY HANWEI, [PERSON_NAME]" at bounding box center [104, 291] width 194 height 11
select select "8"
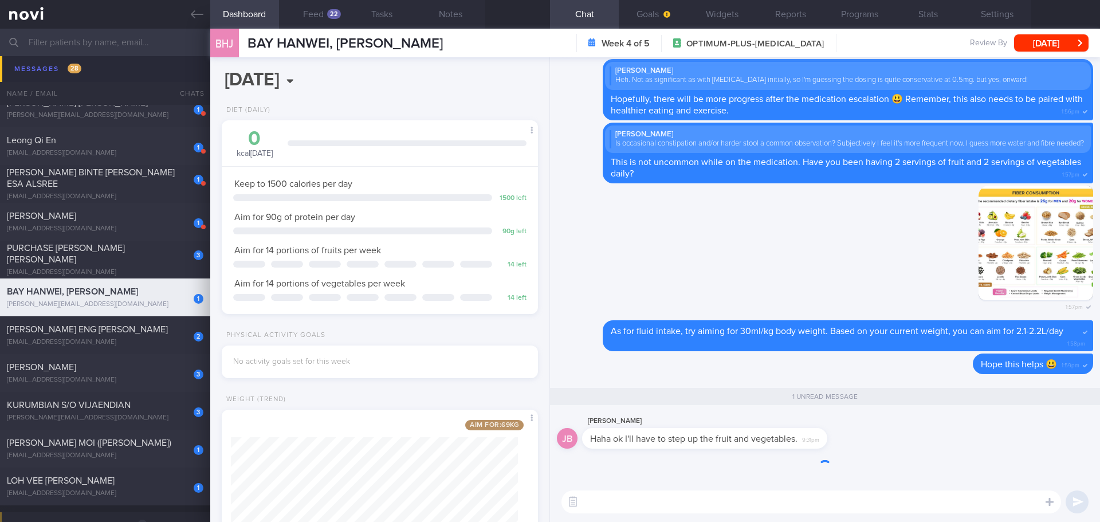
scroll to position [1, 0]
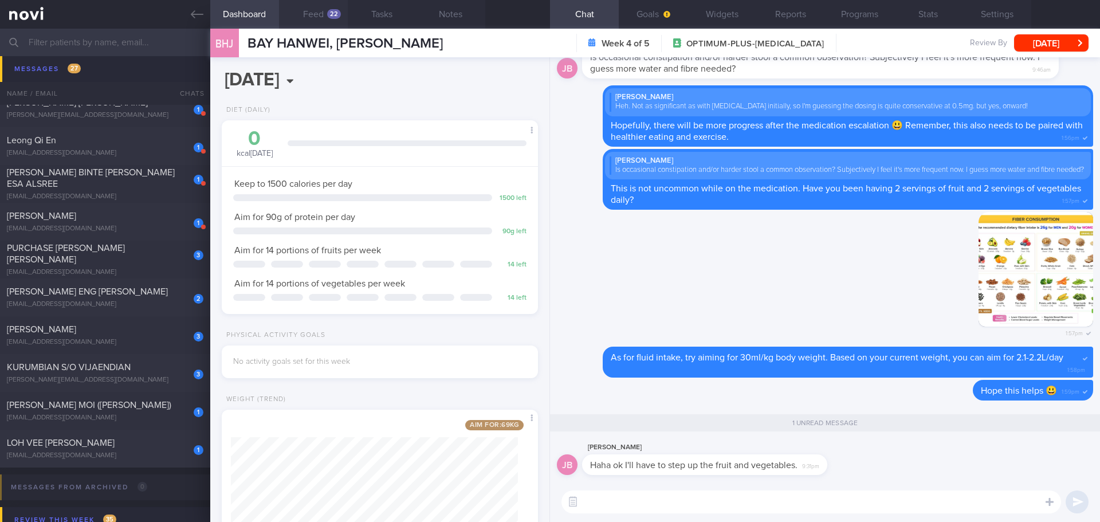
click at [315, 18] on button "Feed 22" at bounding box center [313, 14] width 69 height 29
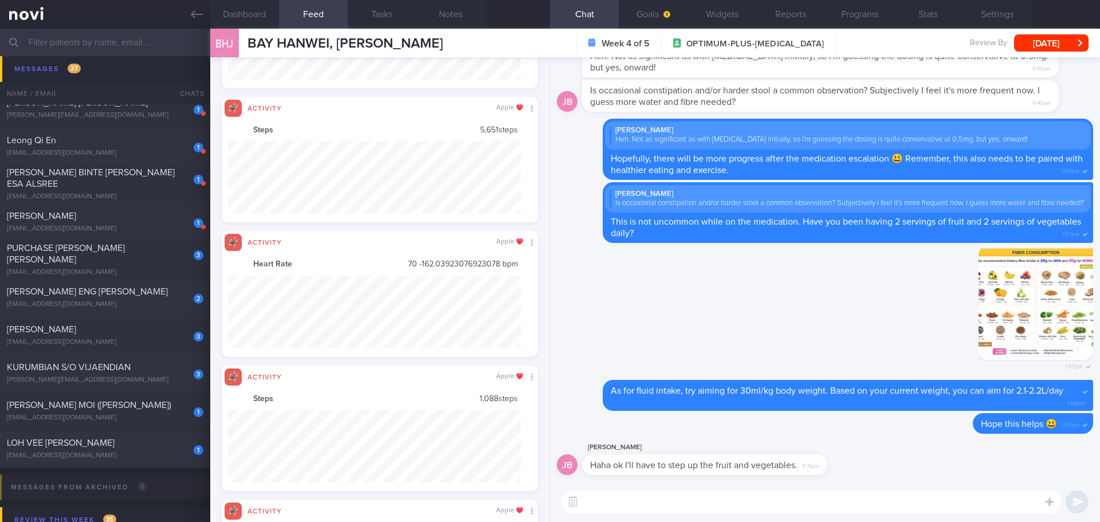
scroll to position [572708, 572488]
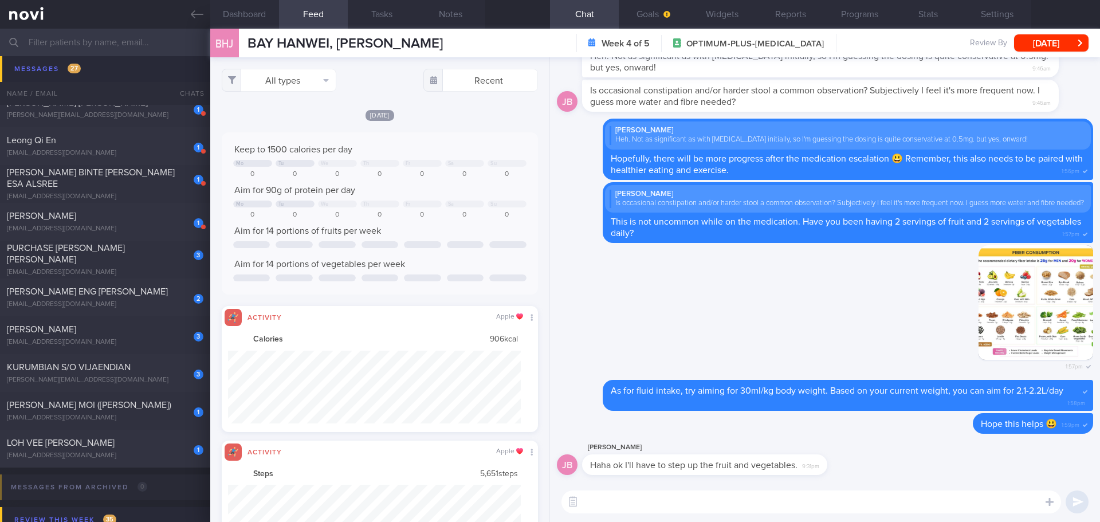
click at [728, 501] on textarea at bounding box center [810, 501] width 499 height 23
click at [727, 498] on textarea at bounding box center [810, 501] width 499 height 23
click at [727, 494] on textarea at bounding box center [810, 501] width 499 height 23
click at [727, 493] on textarea at bounding box center [810, 501] width 499 height 23
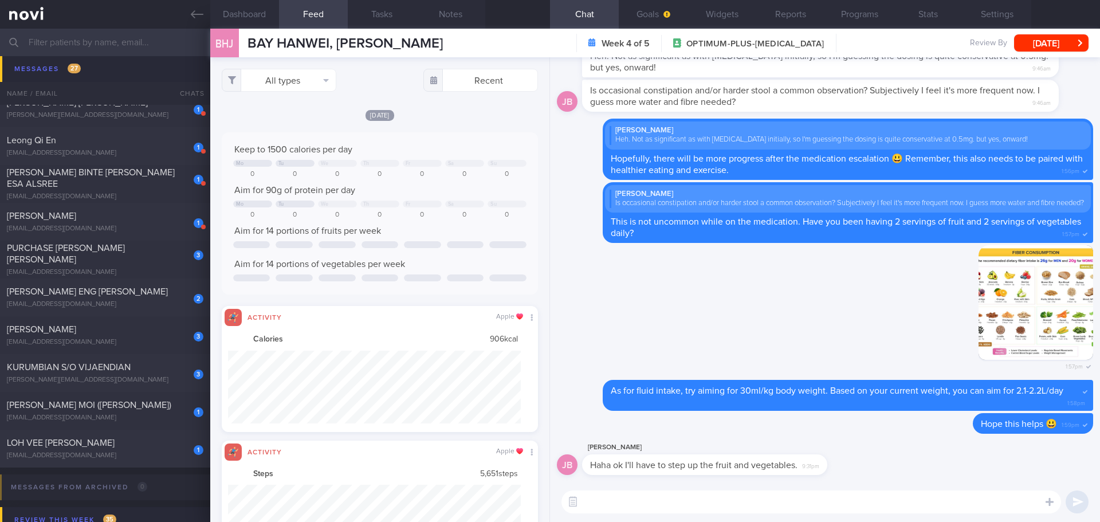
click at [724, 497] on textarea at bounding box center [810, 501] width 499 height 23
click at [722, 496] on textarea at bounding box center [810, 501] width 499 height 23
click at [722, 497] on textarea at bounding box center [810, 501] width 499 height 23
click at [720, 493] on textarea at bounding box center [810, 501] width 499 height 23
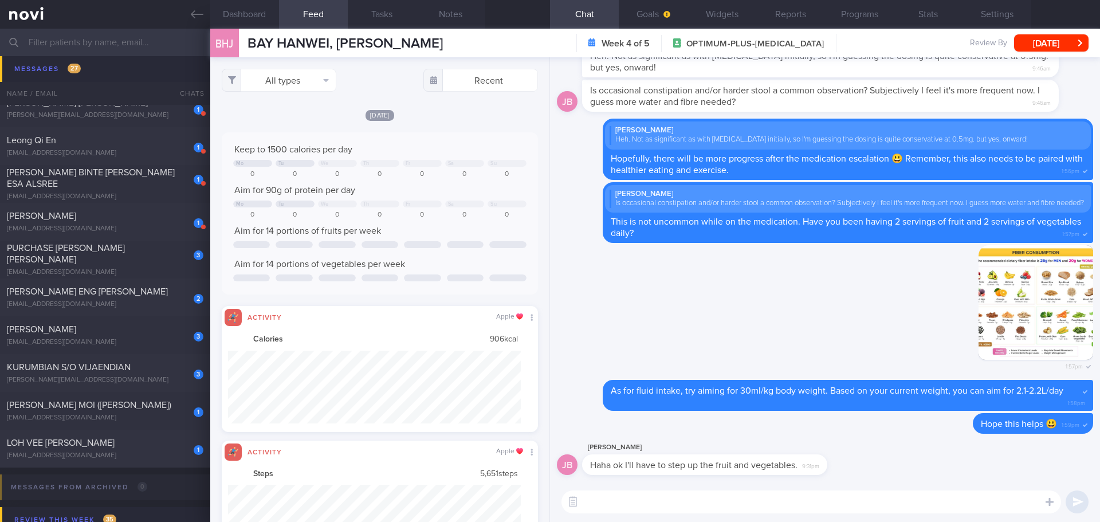
click at [719, 502] on textarea at bounding box center [810, 501] width 499 height 23
click at [622, 497] on textarea at bounding box center [810, 501] width 499 height 23
paste textarea "[URL][DOMAIN_NAME]"
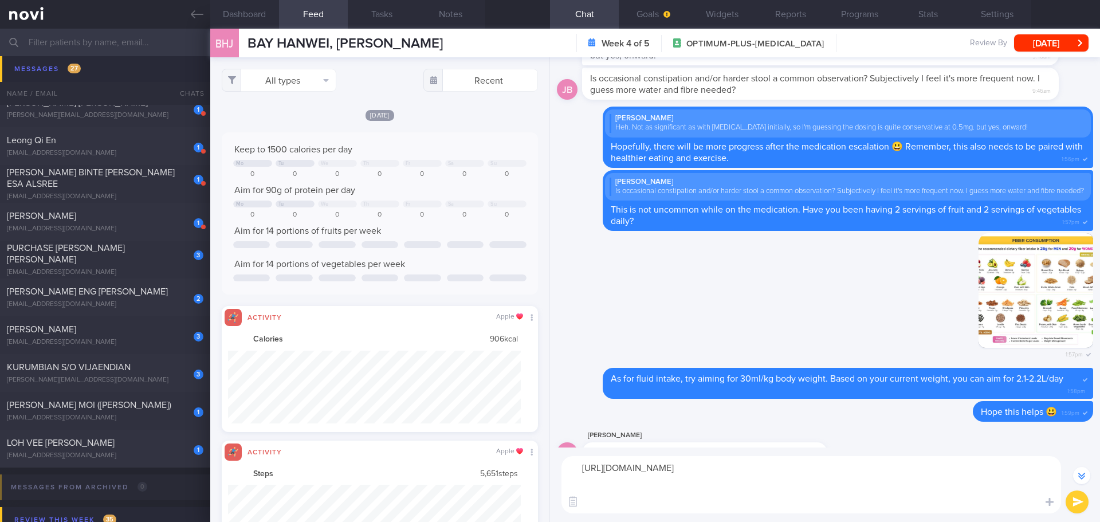
scroll to position [-34, 0]
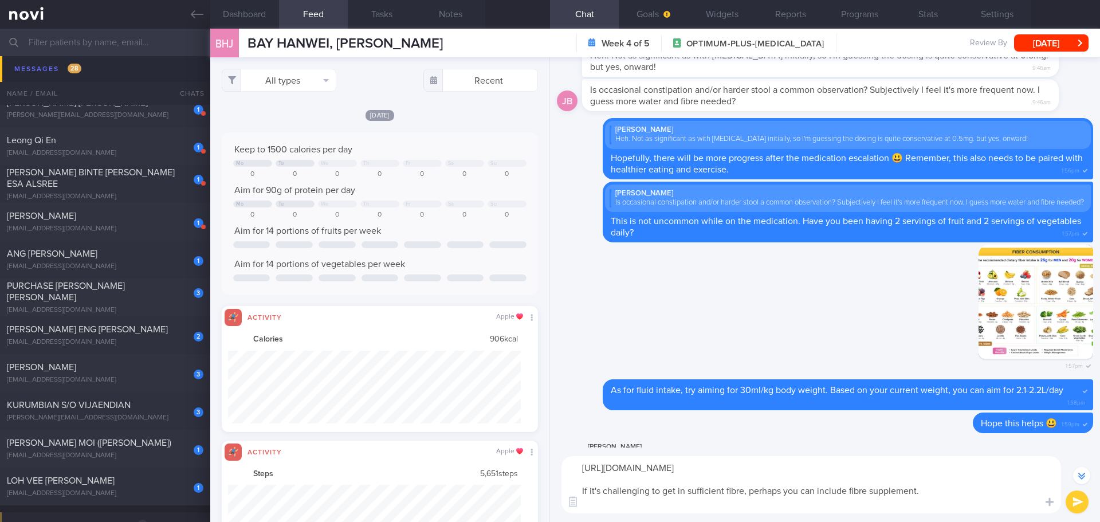
drag, startPoint x: 845, startPoint y: 501, endPoint x: 823, endPoint y: 506, distance: 22.2
click at [823, 506] on textarea "[URL][DOMAIN_NAME] If it's challenging to get in sufficient fibre, perhaps you …" at bounding box center [810, 484] width 499 height 57
click at [959, 499] on textarea "[URL][DOMAIN_NAME] If it's challenging to get in sufficient fibre, perhaps you …" at bounding box center [810, 484] width 499 height 57
click at [952, 508] on textarea "[URL][DOMAIN_NAME] If it's challenging to get in sufficient fibre, perhaps you …" at bounding box center [810, 484] width 499 height 57
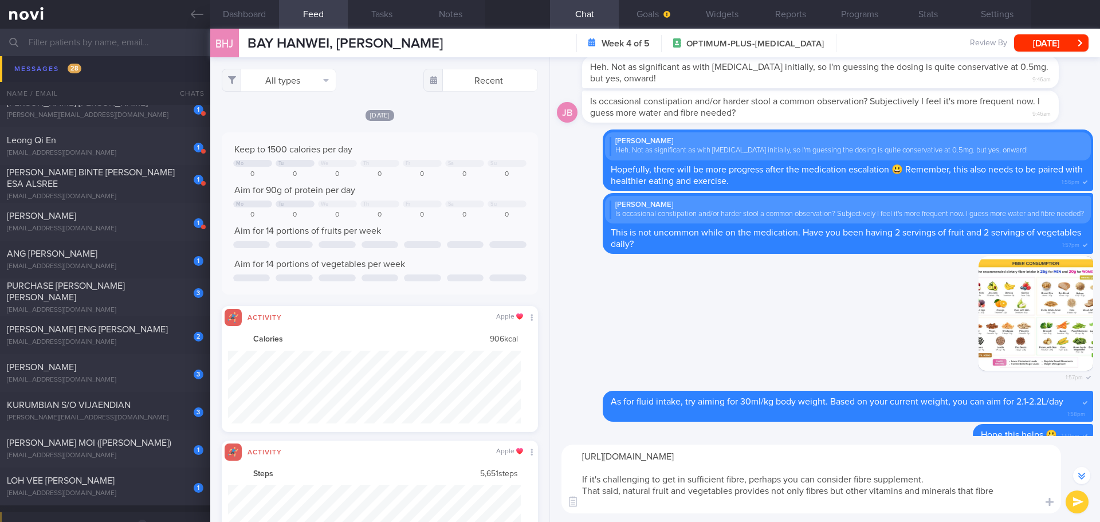
scroll to position [-45, 0]
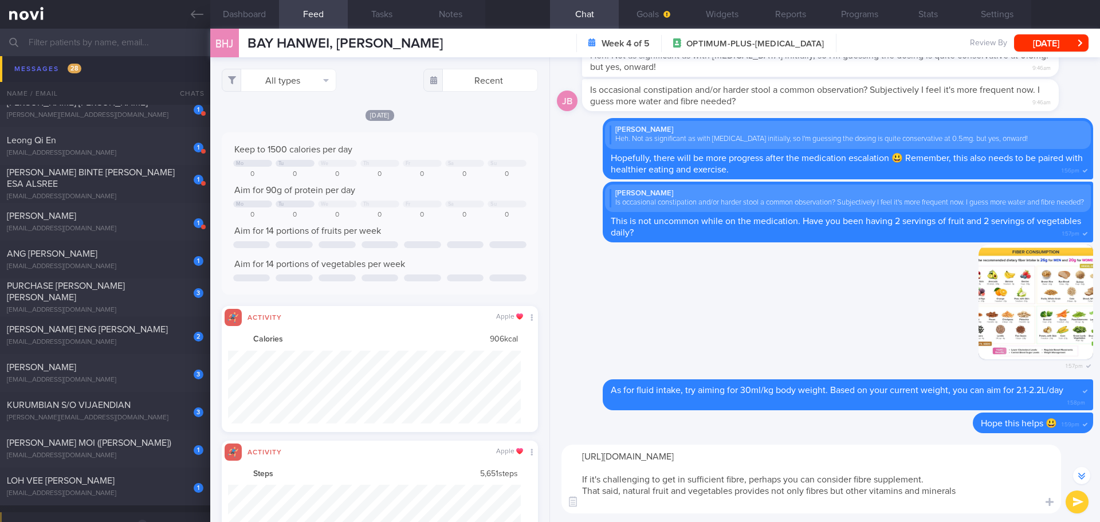
drag, startPoint x: 963, startPoint y: 503, endPoint x: 575, endPoint y: 486, distance: 388.7
click at [575, 486] on textarea "[URL][DOMAIN_NAME] If it's challenging to get in sufficient fibre, perhaps you …" at bounding box center [810, 478] width 499 height 69
click at [965, 497] on textarea "[URL][DOMAIN_NAME] If it's challenging to get in sufficient fibre, perhaps you …" at bounding box center [810, 478] width 499 height 69
drag, startPoint x: 964, startPoint y: 504, endPoint x: 572, endPoint y: 490, distance: 392.0
click at [572, 490] on textarea "[URL][DOMAIN_NAME] If it's challenging to get in sufficient fibre, perhaps you …" at bounding box center [810, 478] width 499 height 69
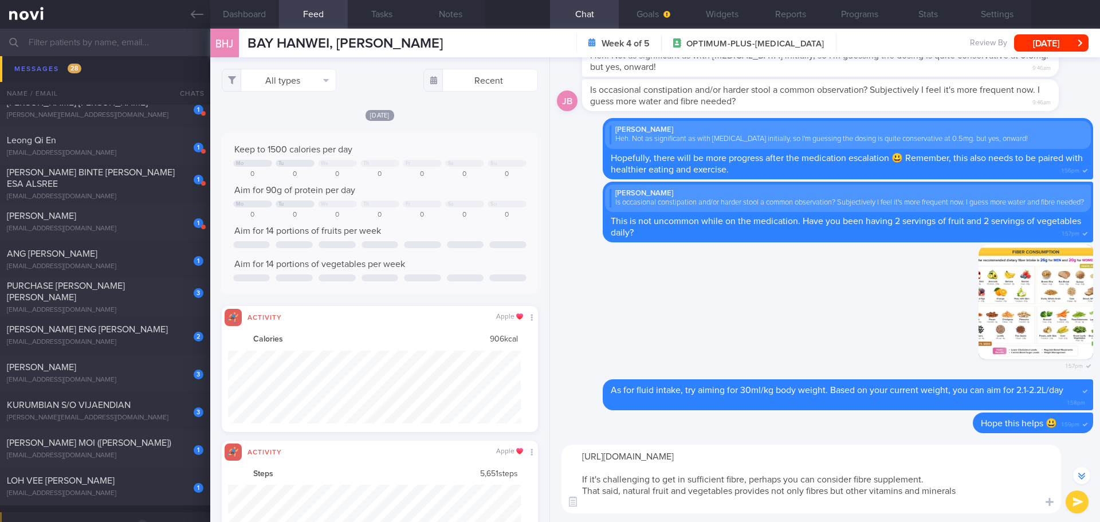
paste textarea "you find it hard to get enough fibre from food alone, you could consider adding…"
click at [1005, 503] on textarea "[URL][DOMAIN_NAME] If you find it hard to get enough fibre from food alone, you…" at bounding box center [810, 478] width 499 height 69
type textarea "[URL][DOMAIN_NAME] If you find it hard to get enough fibre from food alone, you…"
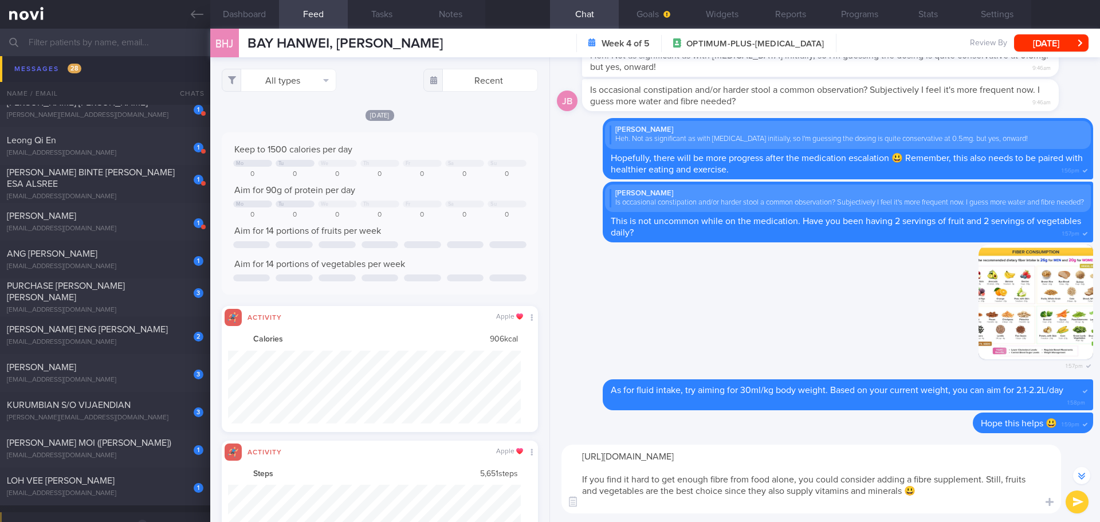
click at [1072, 496] on button "submit" at bounding box center [1076, 501] width 23 height 23
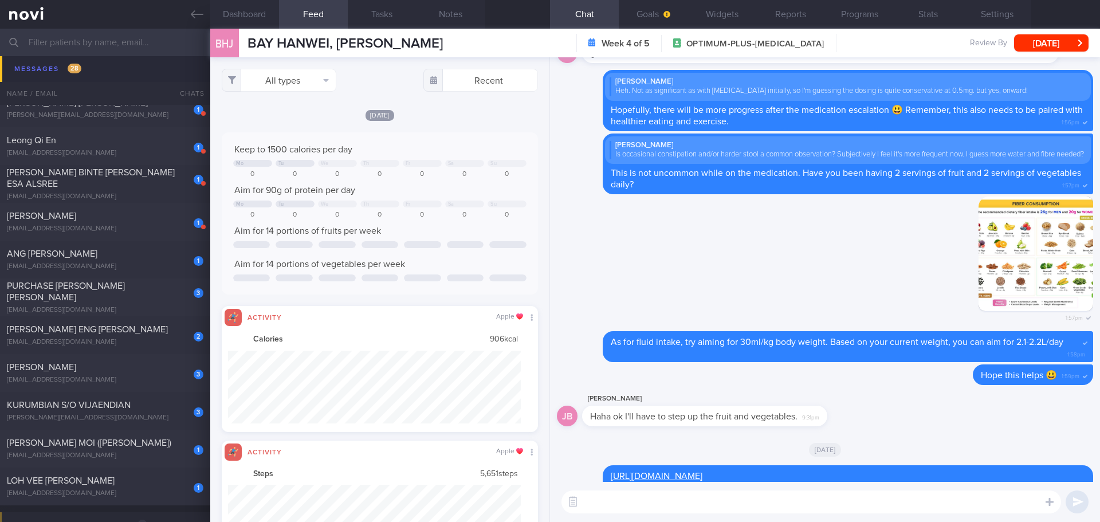
scroll to position [0, 0]
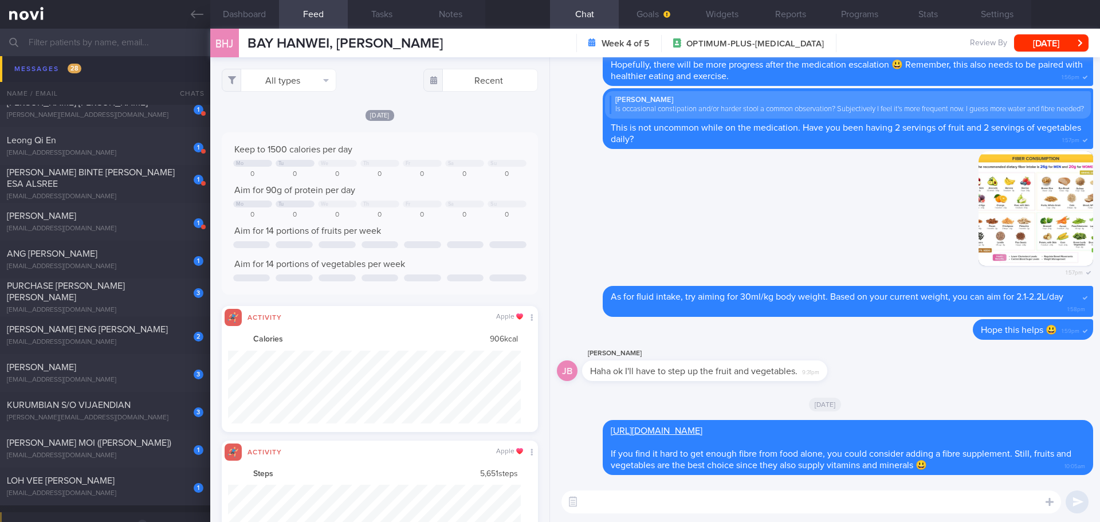
drag, startPoint x: 145, startPoint y: 281, endPoint x: 619, endPoint y: 81, distance: 513.6
click at [145, 281] on div "3 PURCHASE [PERSON_NAME] [PERSON_NAME] [EMAIL_ADDRESS][DOMAIN_NAME] [DATE] OPTI…" at bounding box center [550, 297] width 1100 height 38
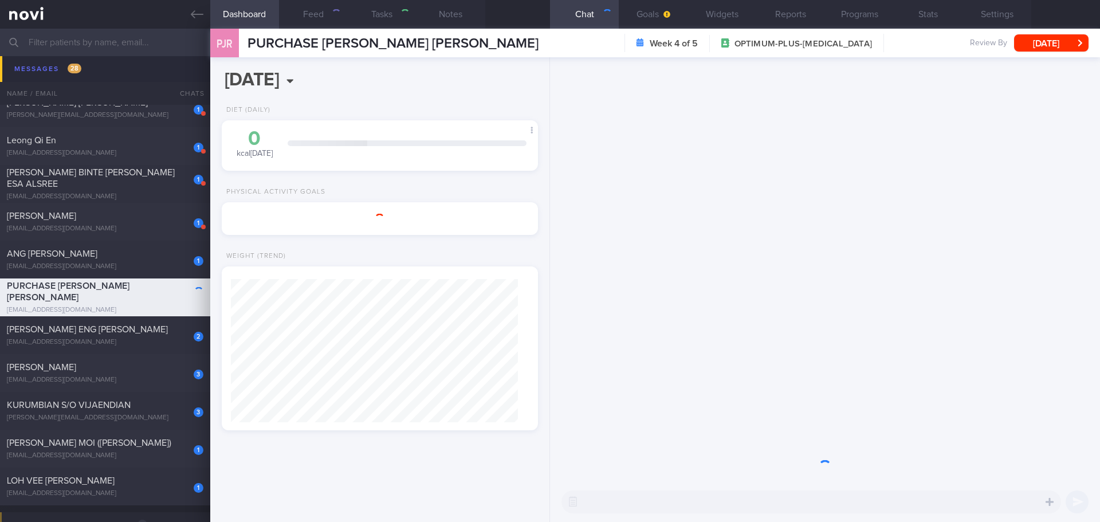
select select "7"
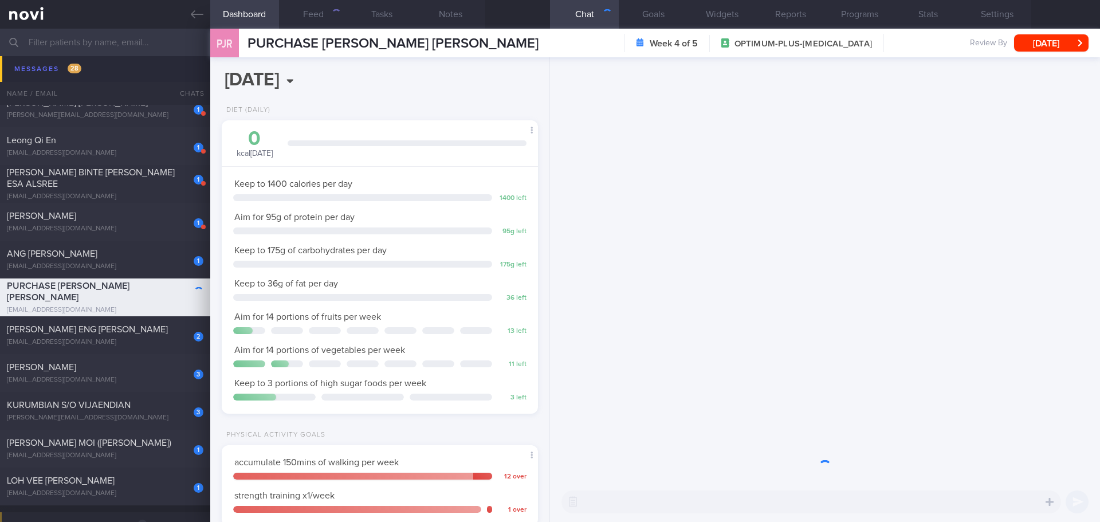
scroll to position [160, 288]
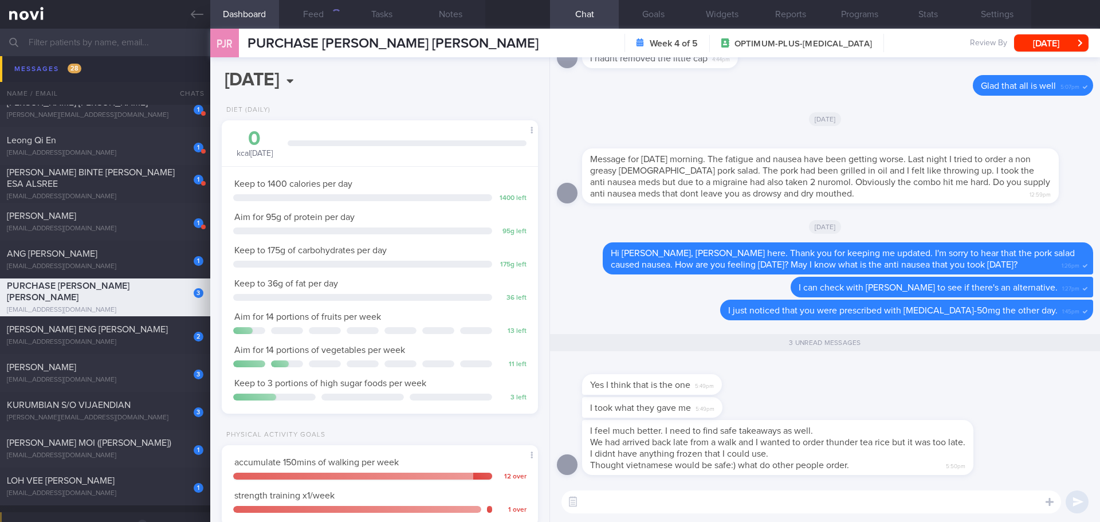
click at [812, 376] on div "Yes I think that is the one 5:49pm" at bounding box center [825, 378] width 536 height 37
click at [814, 394] on div "Yes I think that is the one 5:49pm" at bounding box center [825, 378] width 536 height 37
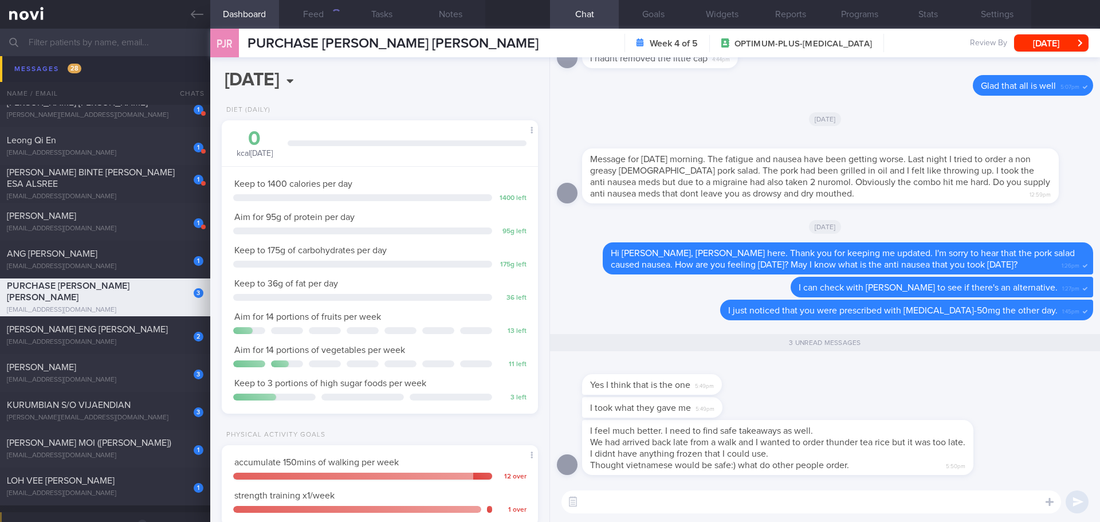
click at [814, 394] on div "Yes I think that is the one 5:49pm" at bounding box center [825, 378] width 536 height 37
click at [794, 498] on textarea at bounding box center [810, 501] width 499 height 23
type textarea "I"
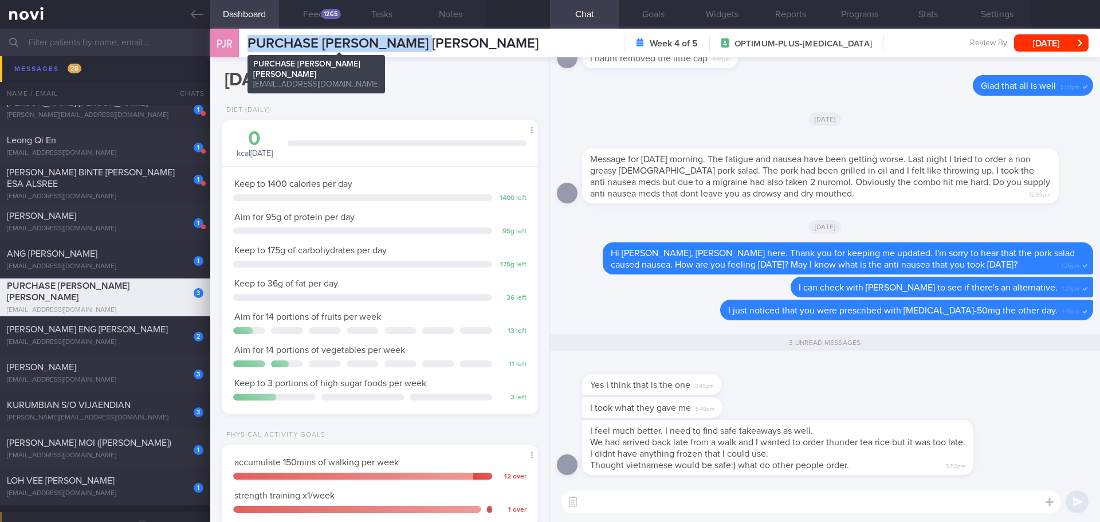
drag, startPoint x: 437, startPoint y: 46, endPoint x: 250, endPoint y: 40, distance: 186.8
click at [250, 40] on div "PJR PURCHASE [PERSON_NAME] [PERSON_NAME] PURCHASE [PERSON_NAME] [PERSON_NAME] […" at bounding box center [655, 43] width 890 height 29
copy span "PURCHASE [PERSON_NAME] [PERSON_NAME]"
drag, startPoint x: 845, startPoint y: 15, endPoint x: 812, endPoint y: 47, distance: 45.8
click at [845, 15] on button "Programs" at bounding box center [859, 14] width 69 height 29
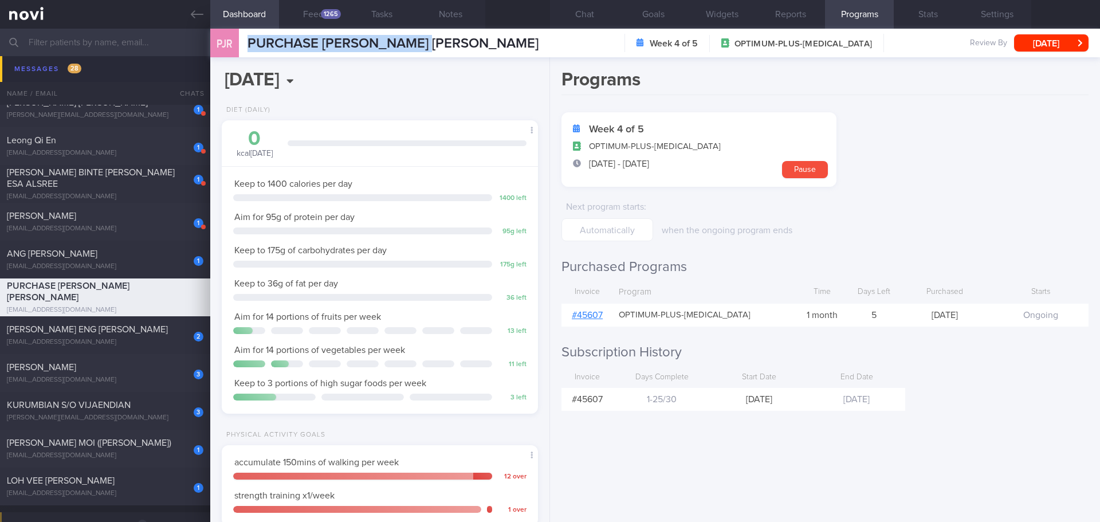
click at [599, 318] on link "# 45607" at bounding box center [587, 314] width 31 height 9
click at [595, 16] on button "Chat" at bounding box center [584, 14] width 69 height 29
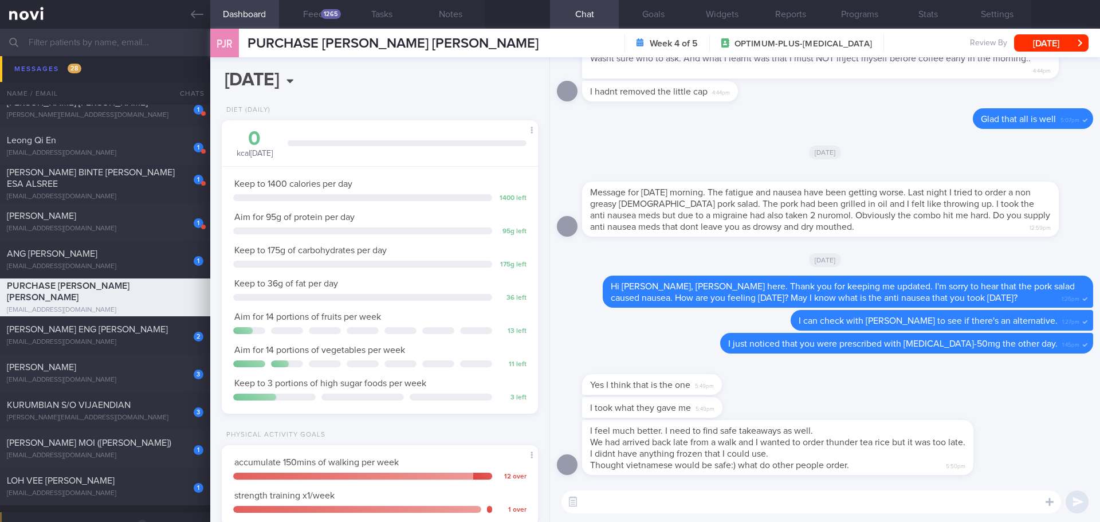
click at [796, 506] on textarea at bounding box center [810, 501] width 499 height 23
type textarea "V"
click at [603, 499] on textarea "I" at bounding box center [810, 501] width 499 height 23
type textarea "I"
type textarea "H"
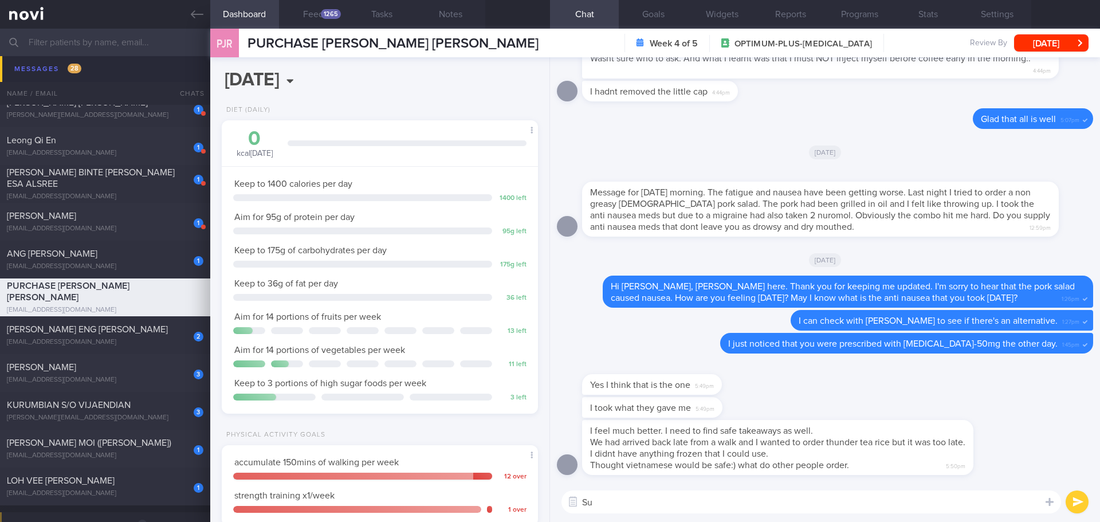
type textarea "S"
type textarea "V"
type textarea "Vietnamese pork salad sounds good actually. Maybe it was unfortunately that the…"
